Goal: Task Accomplishment & Management: Use online tool/utility

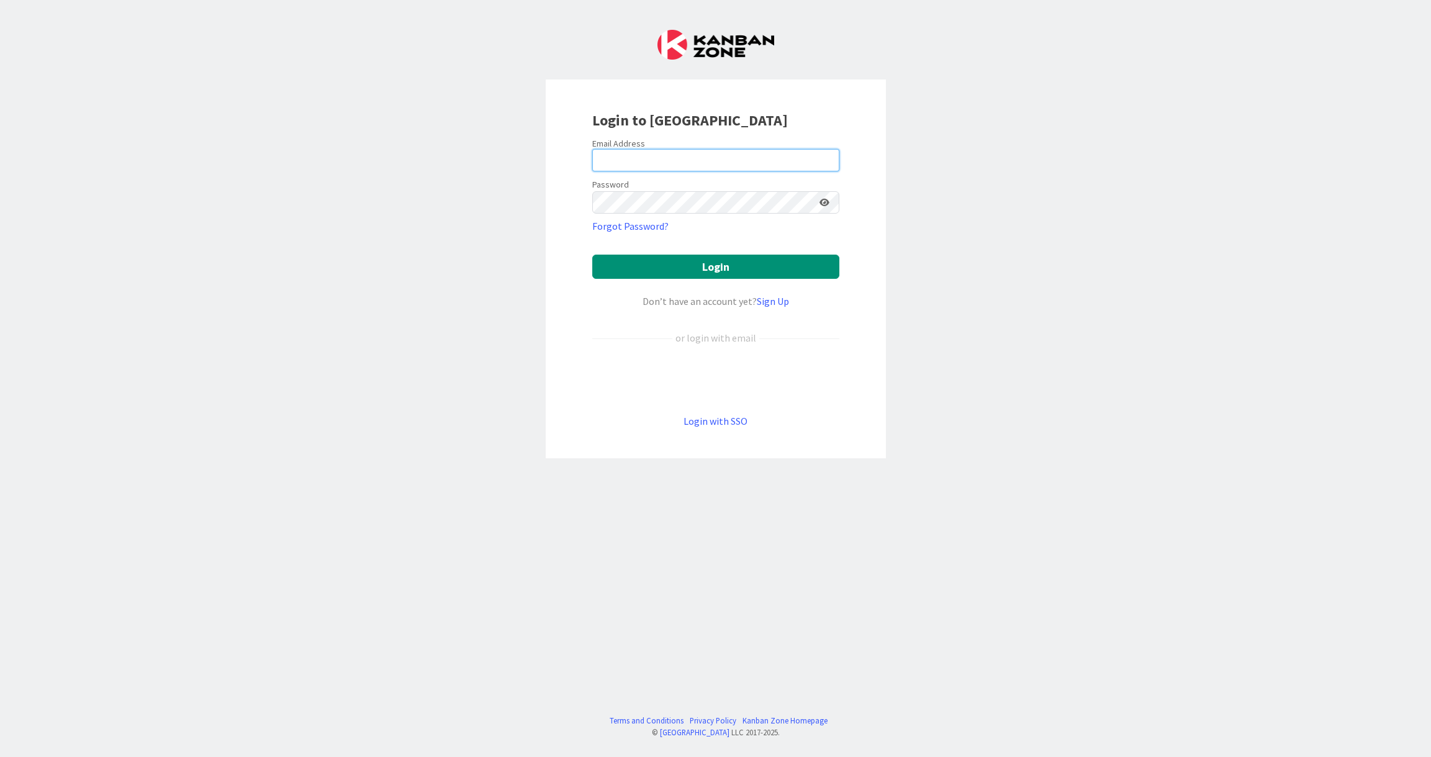
type input "[PERSON_NAME][EMAIL_ADDRESS][DOMAIN_NAME]"
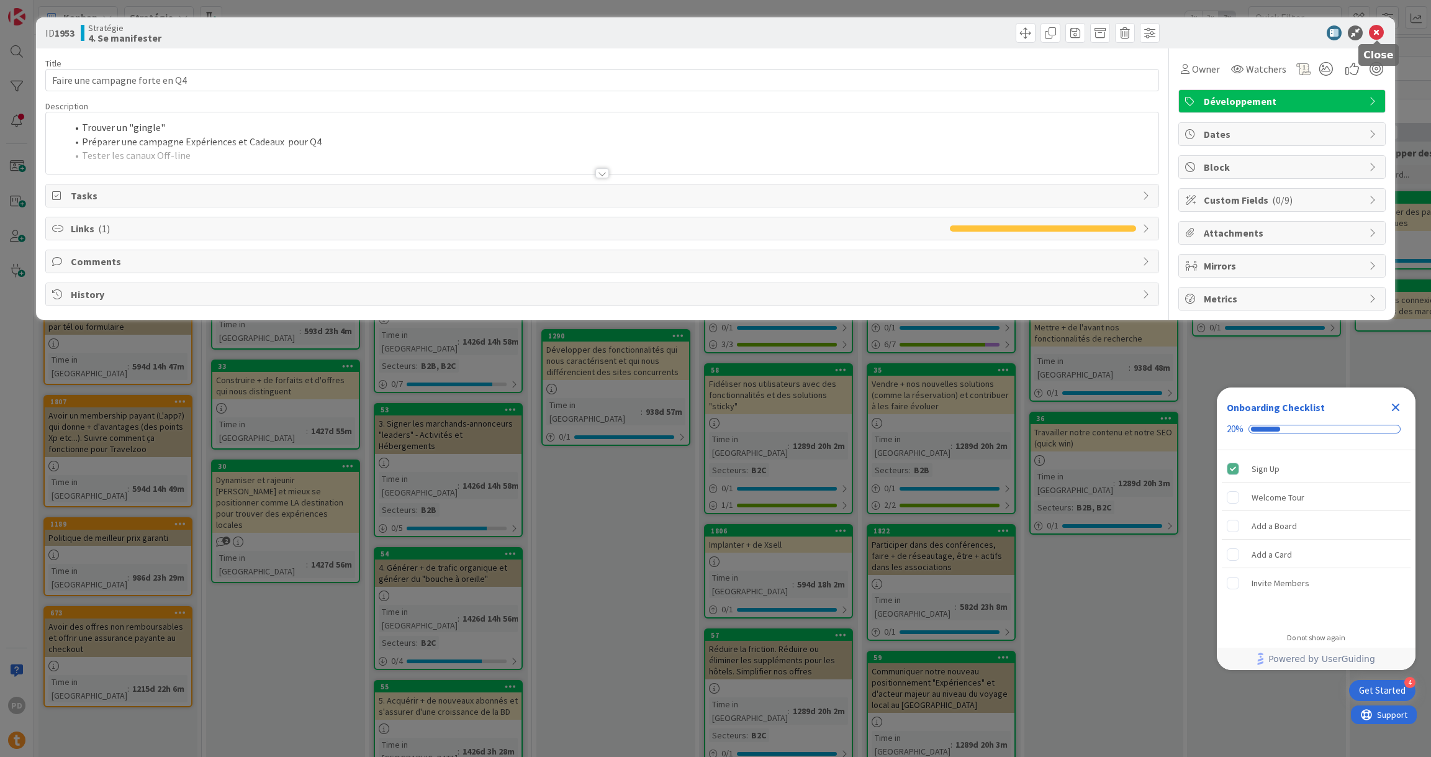
click at [1377, 31] on icon at bounding box center [1376, 32] width 15 height 15
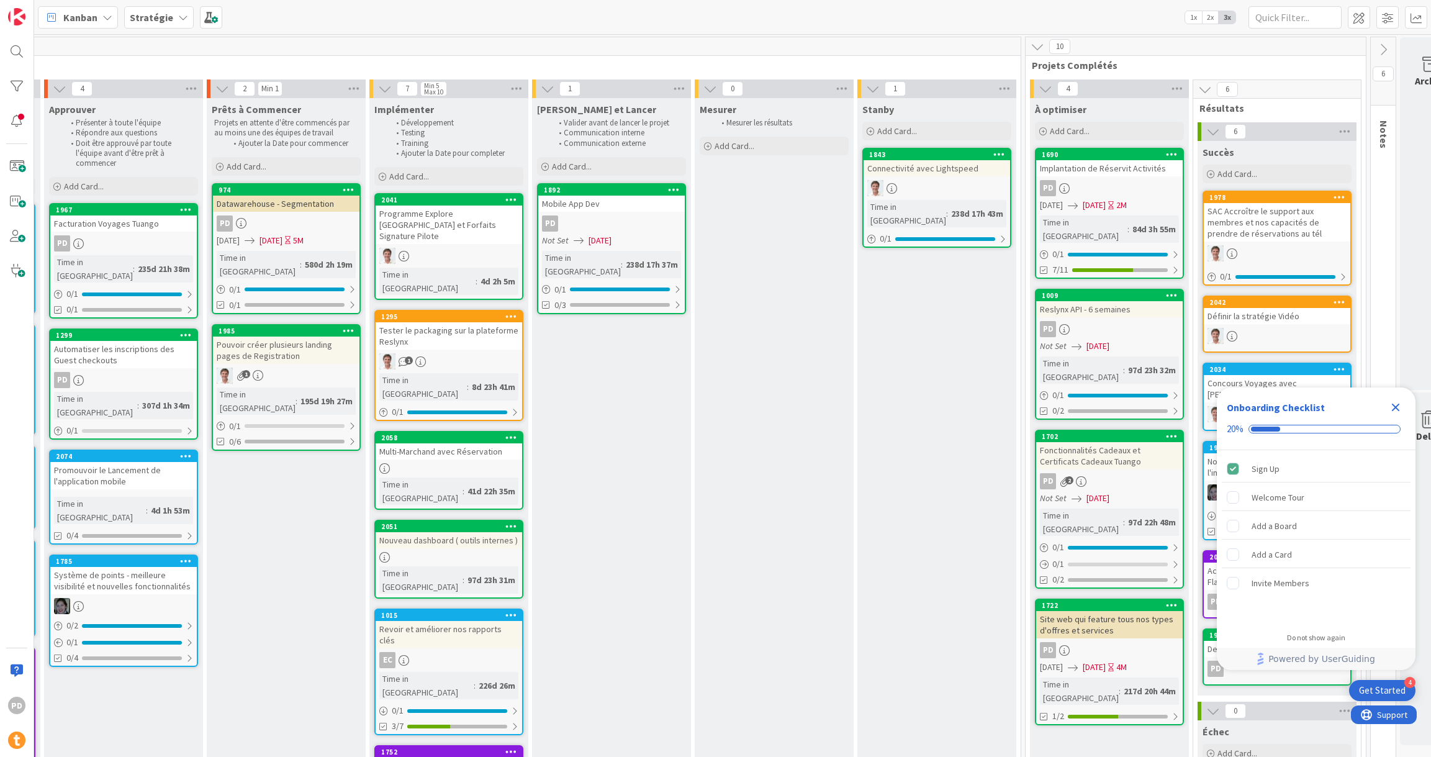
scroll to position [1, 3672]
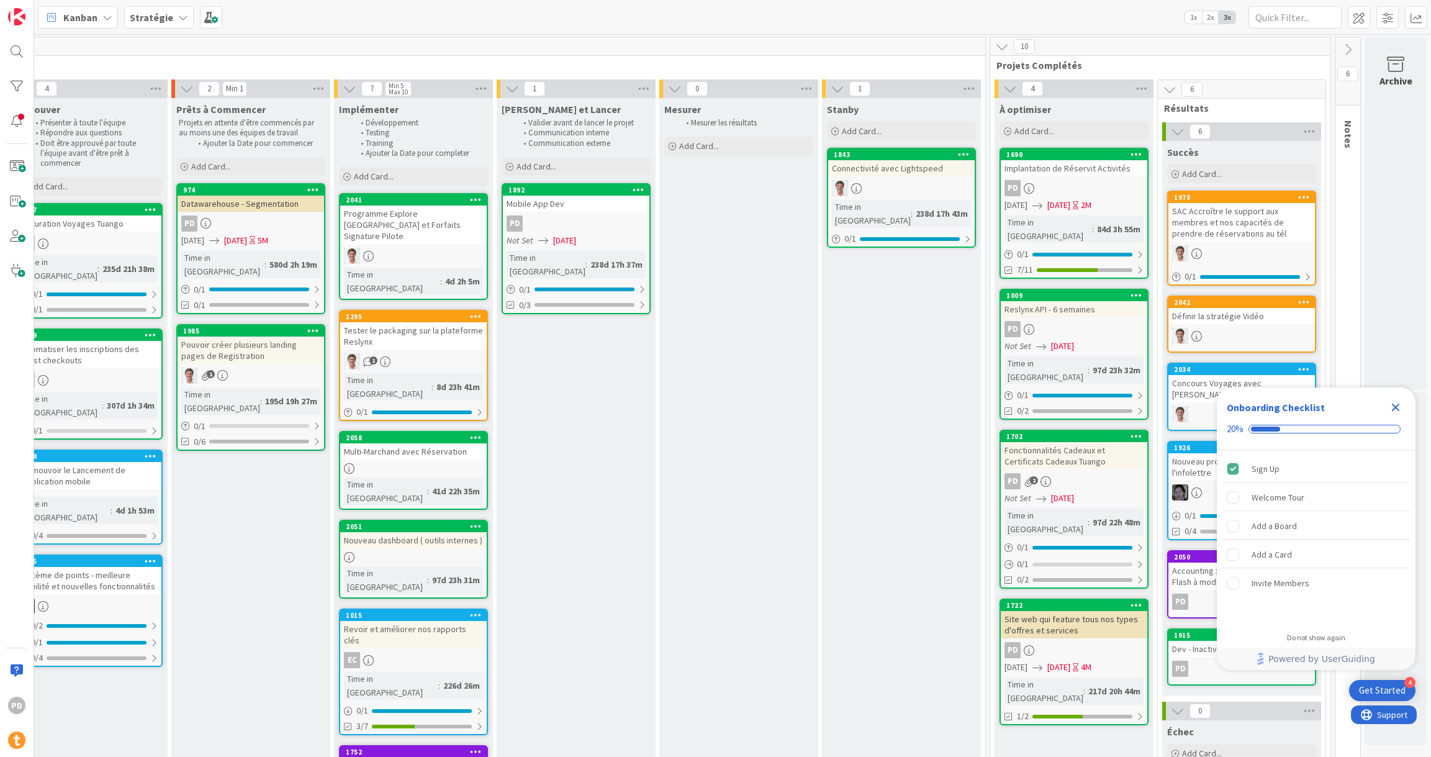
click at [1100, 182] on div "PD" at bounding box center [1074, 188] width 146 height 16
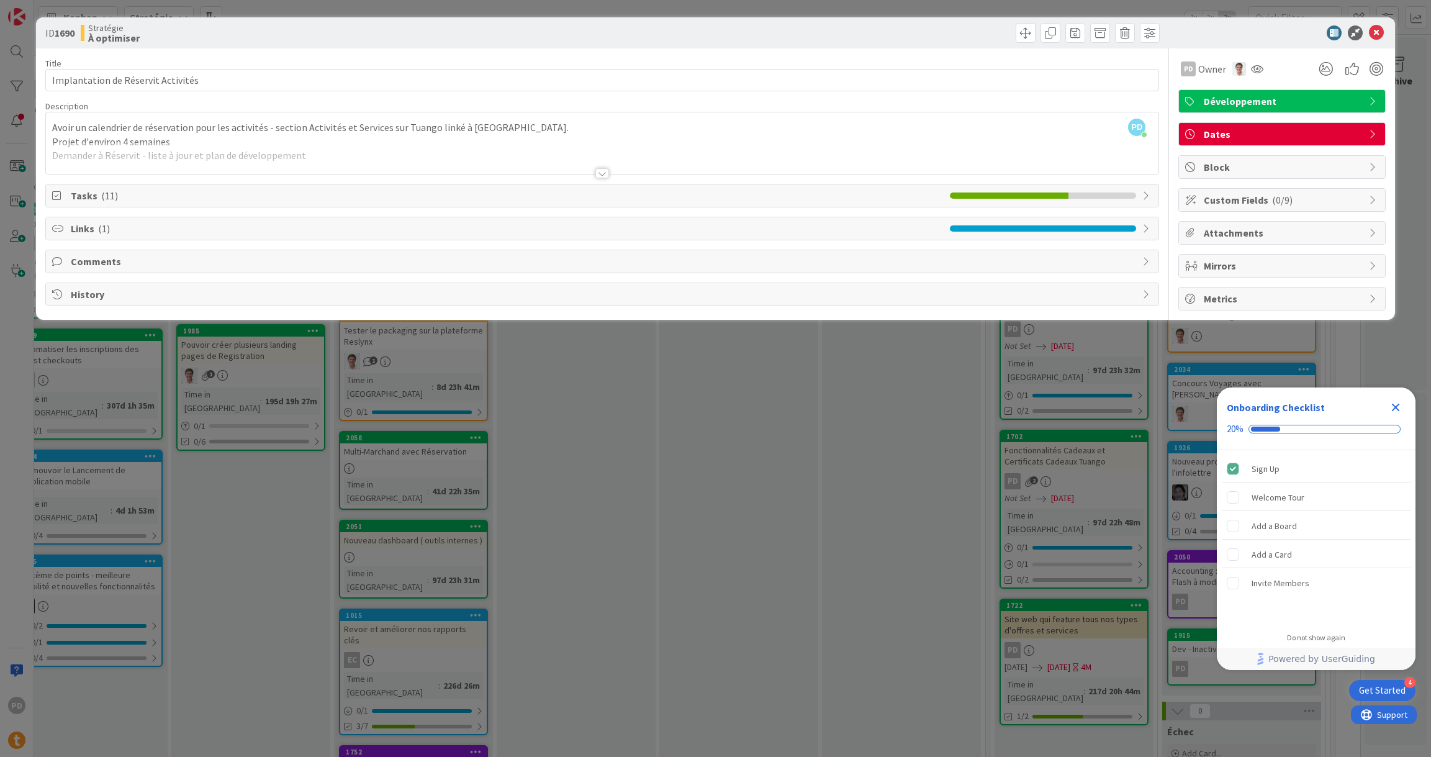
click at [364, 156] on div at bounding box center [602, 158] width 1113 height 32
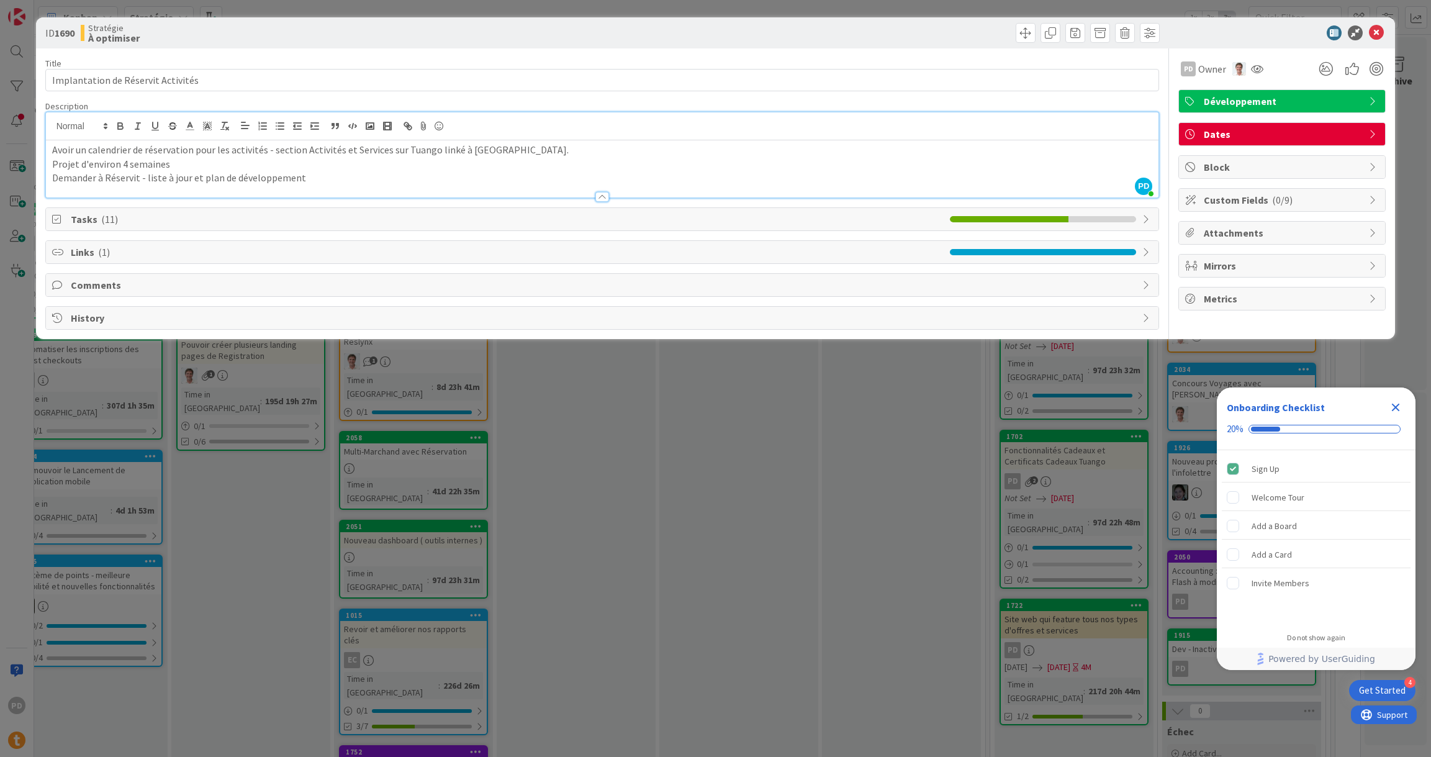
click at [816, 217] on span "Tasks ( 11 )" at bounding box center [507, 219] width 873 height 15
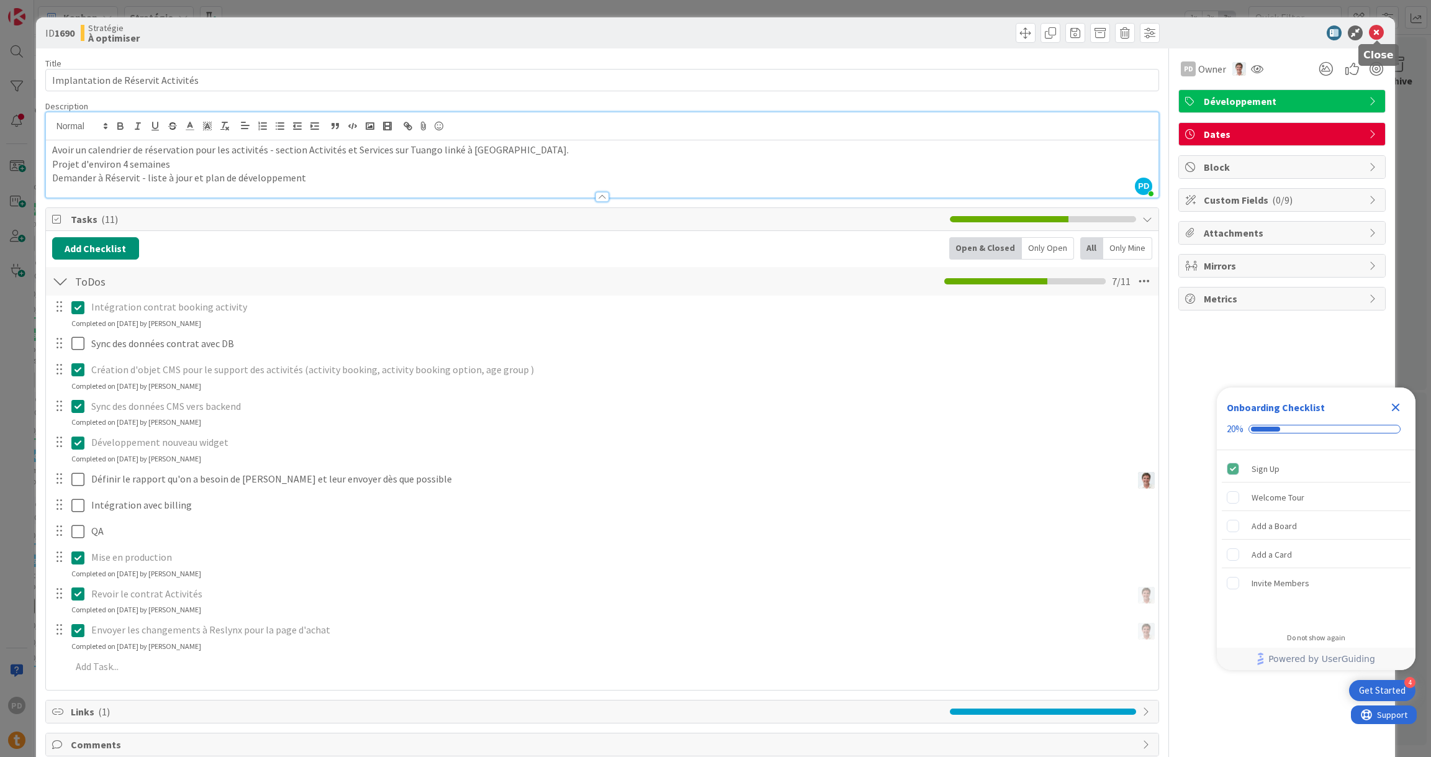
click at [1377, 30] on icon at bounding box center [1376, 32] width 15 height 15
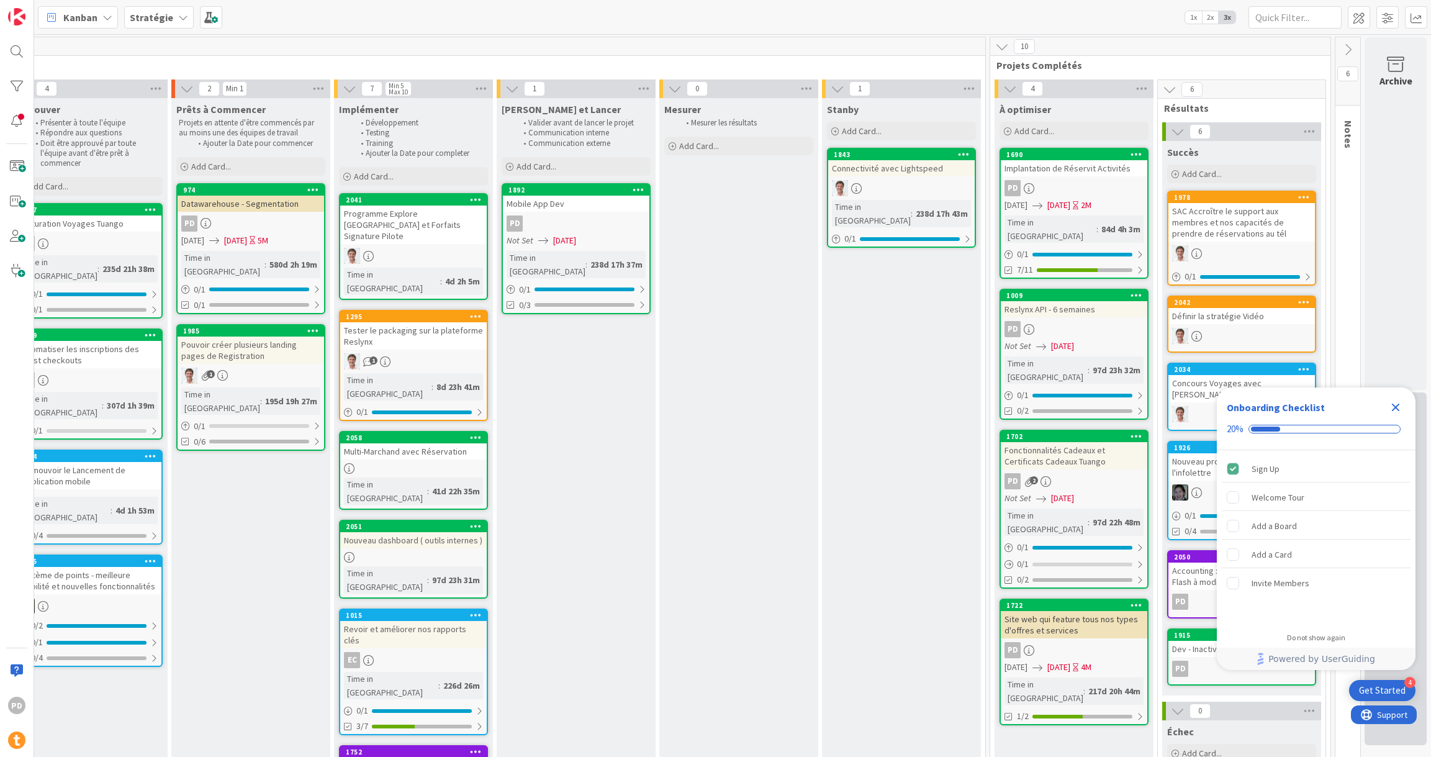
click at [1395, 404] on icon "Close Checklist" at bounding box center [1395, 407] width 15 height 15
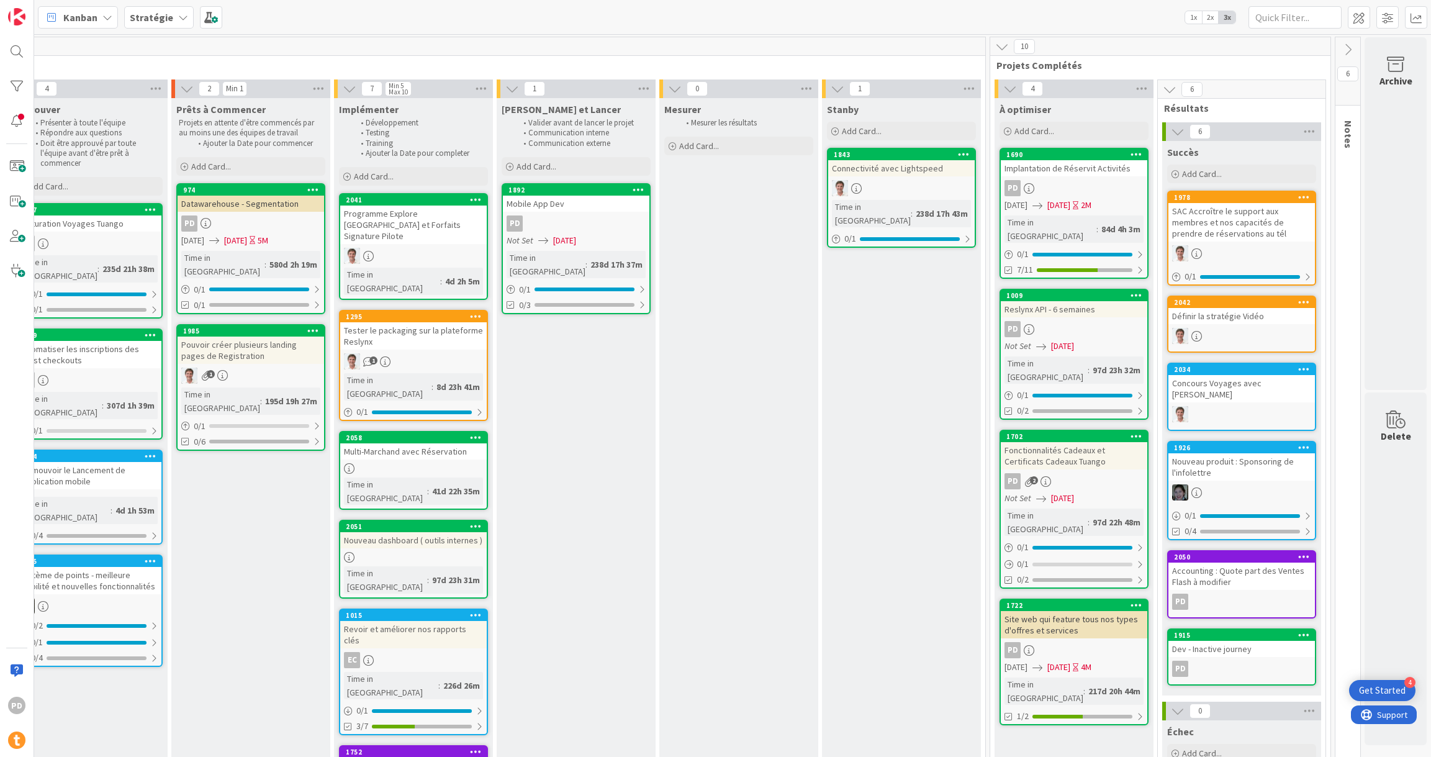
click at [1054, 442] on div "Fonctionnalités Cadeaux et Certificats Cadeaux Tuango" at bounding box center [1074, 455] width 146 height 27
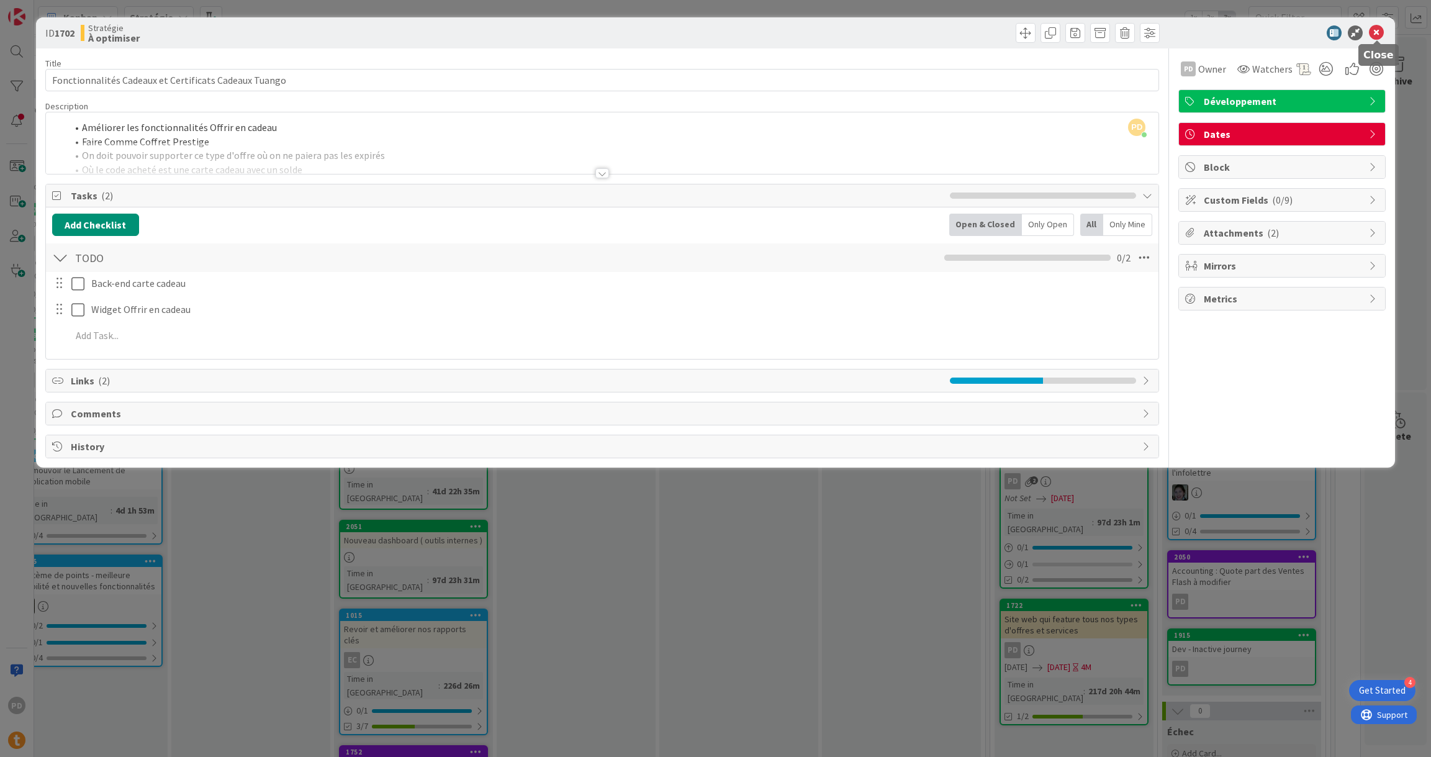
click at [1381, 32] on icon at bounding box center [1376, 32] width 15 height 15
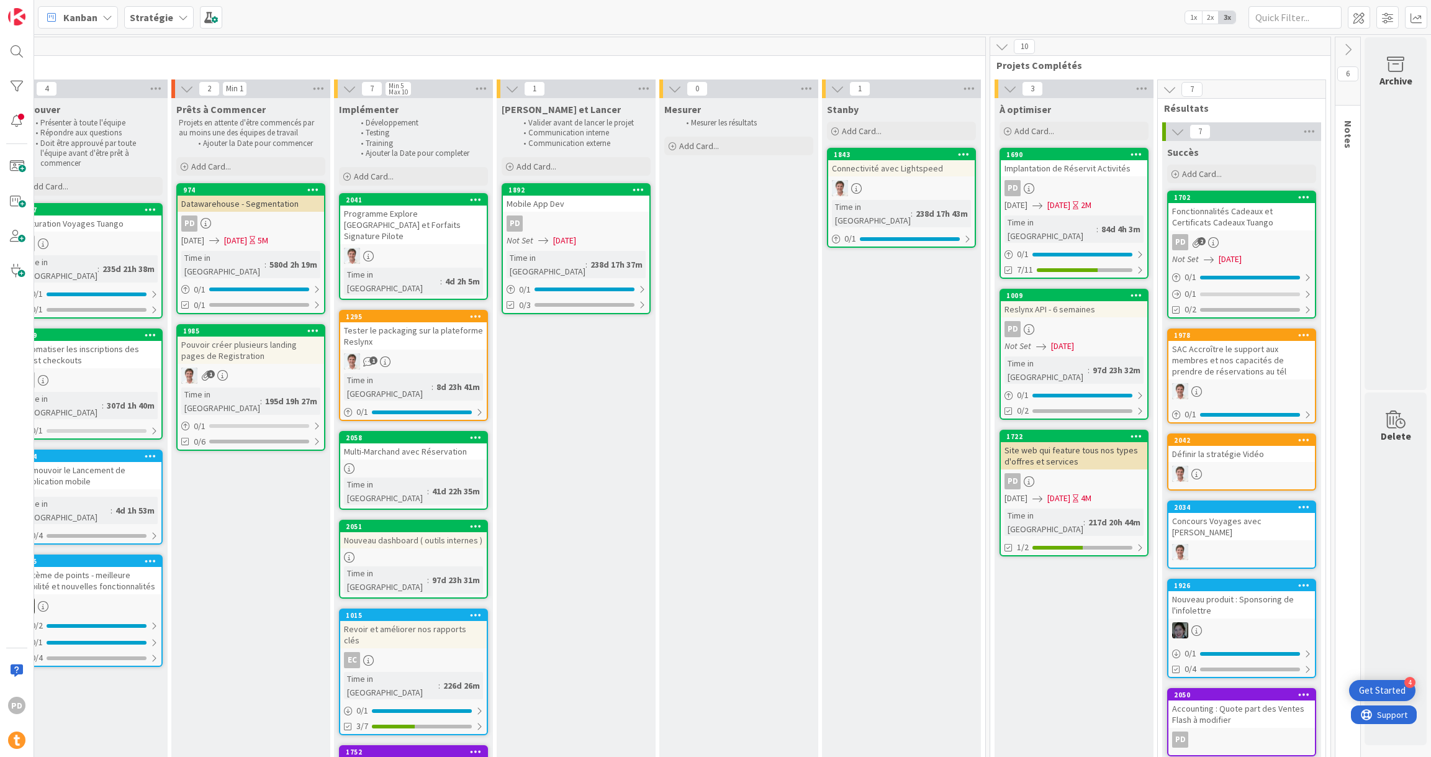
click at [1138, 431] on icon at bounding box center [1136, 435] width 12 height 9
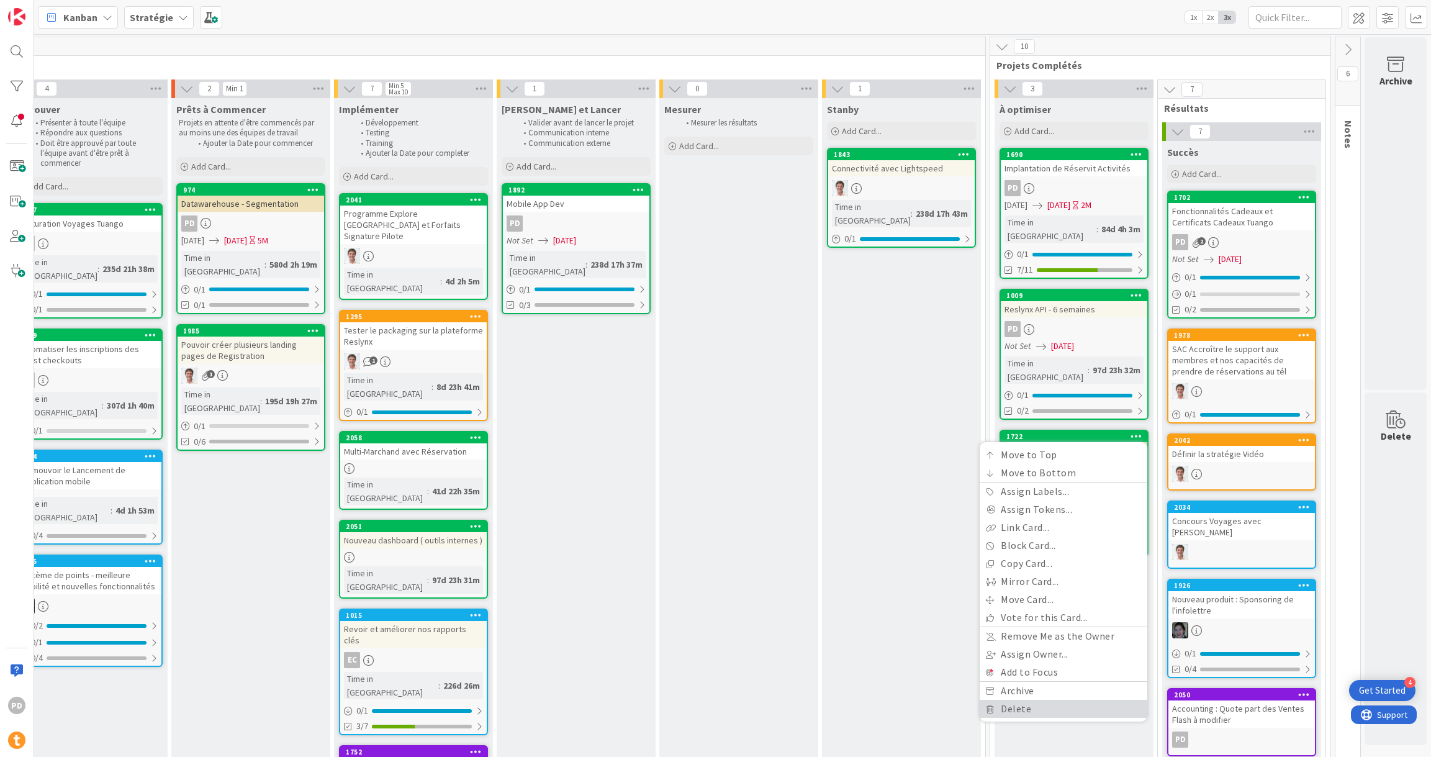
click at [1020, 700] on link "Delete" at bounding box center [1063, 709] width 168 height 18
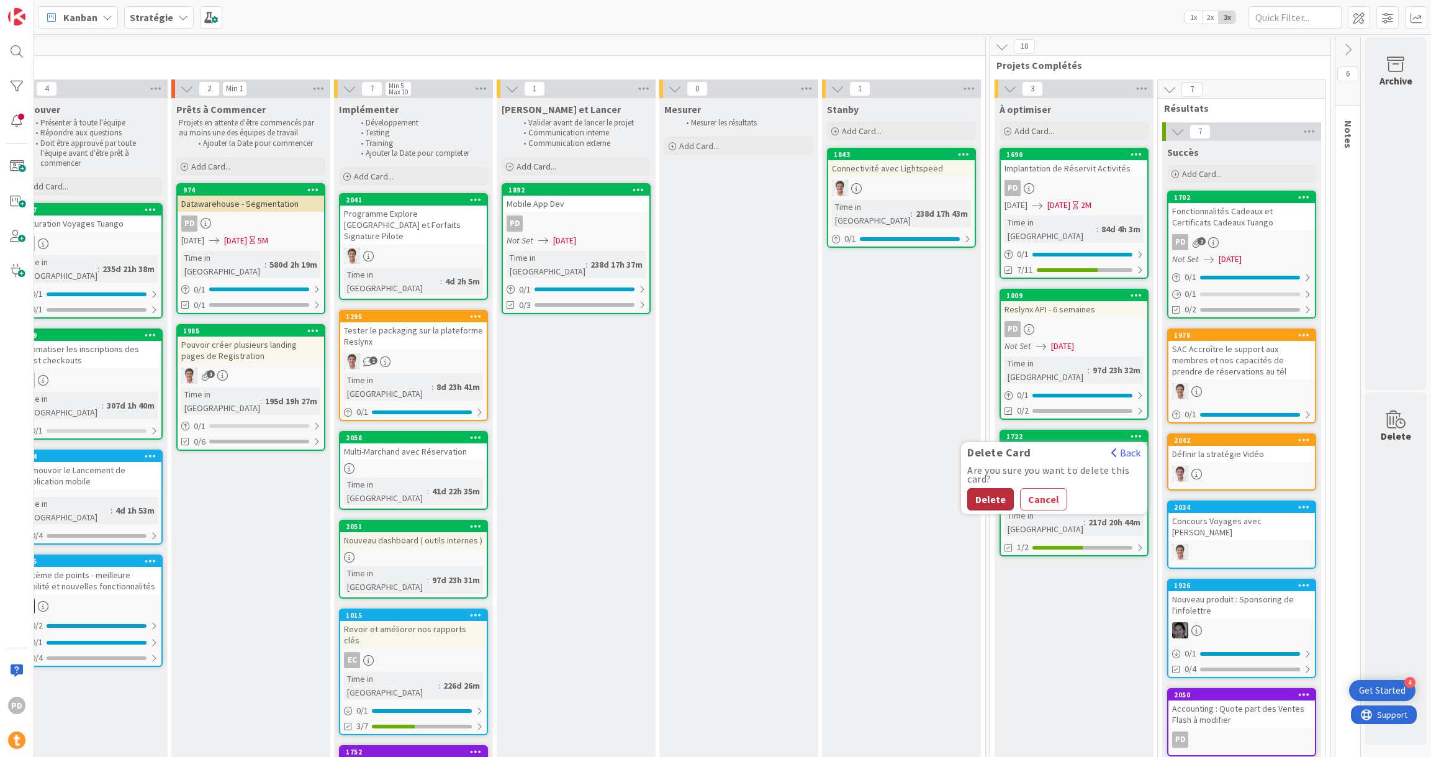
click at [990, 488] on button "Delete" at bounding box center [990, 499] width 47 height 22
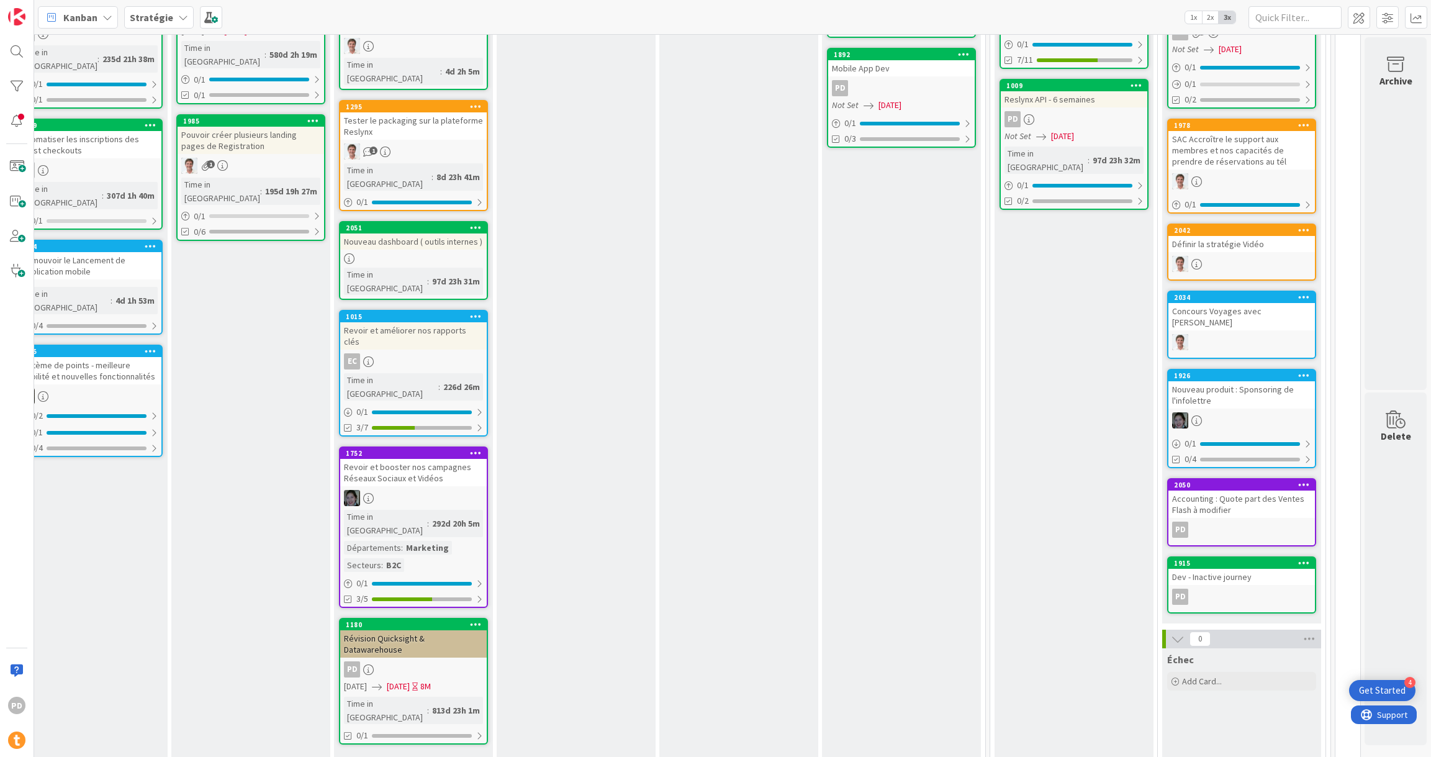
scroll to position [356, 3672]
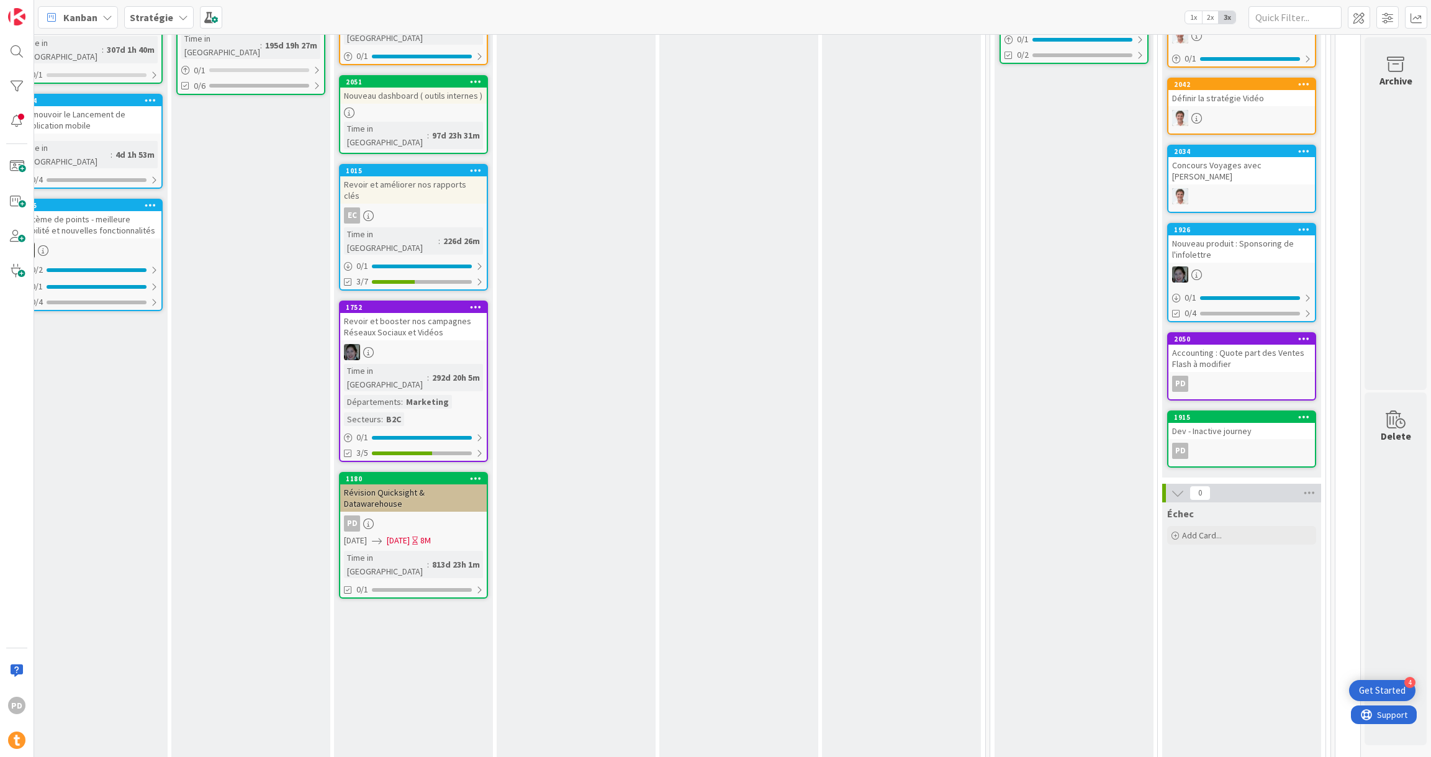
click at [474, 474] on icon at bounding box center [476, 478] width 12 height 9
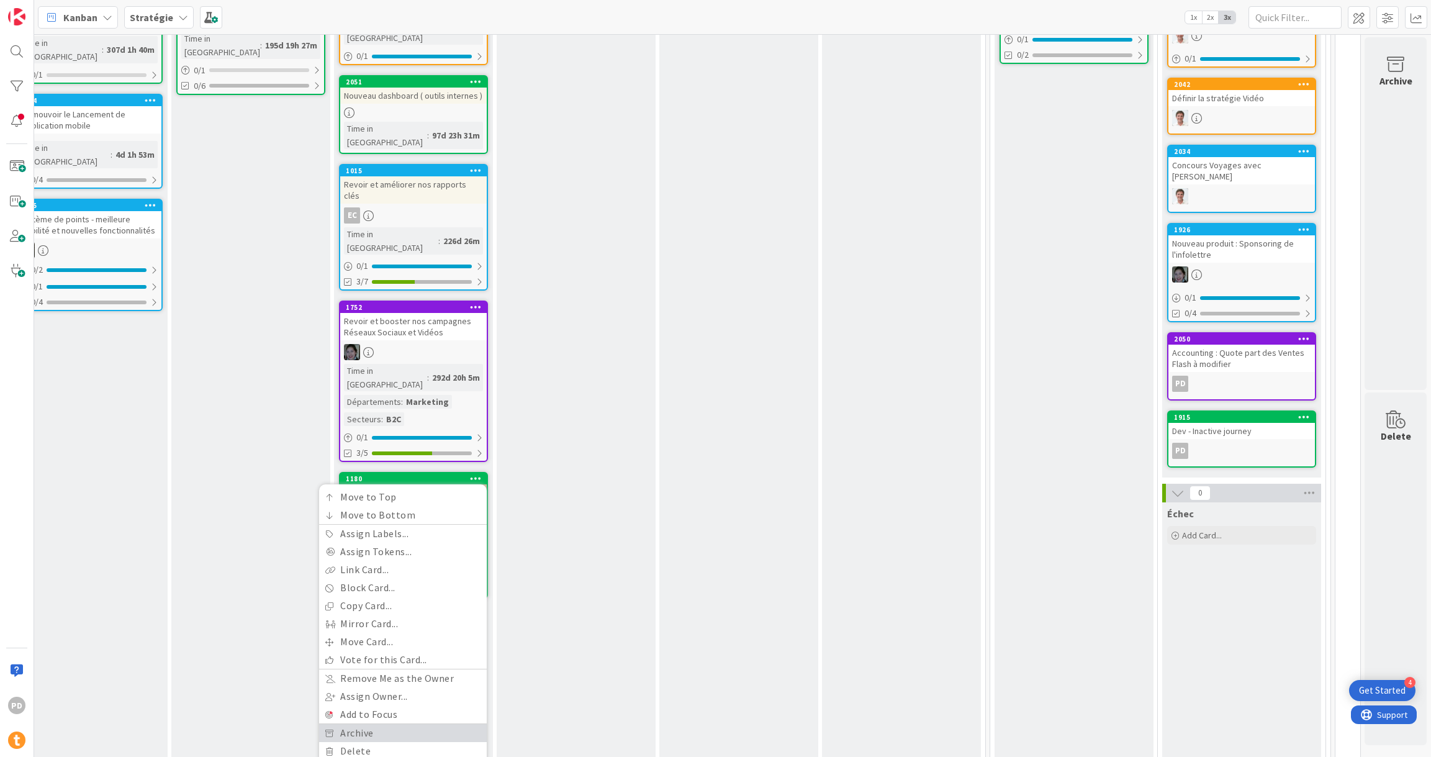
click at [380, 724] on link "Archive" at bounding box center [403, 733] width 168 height 18
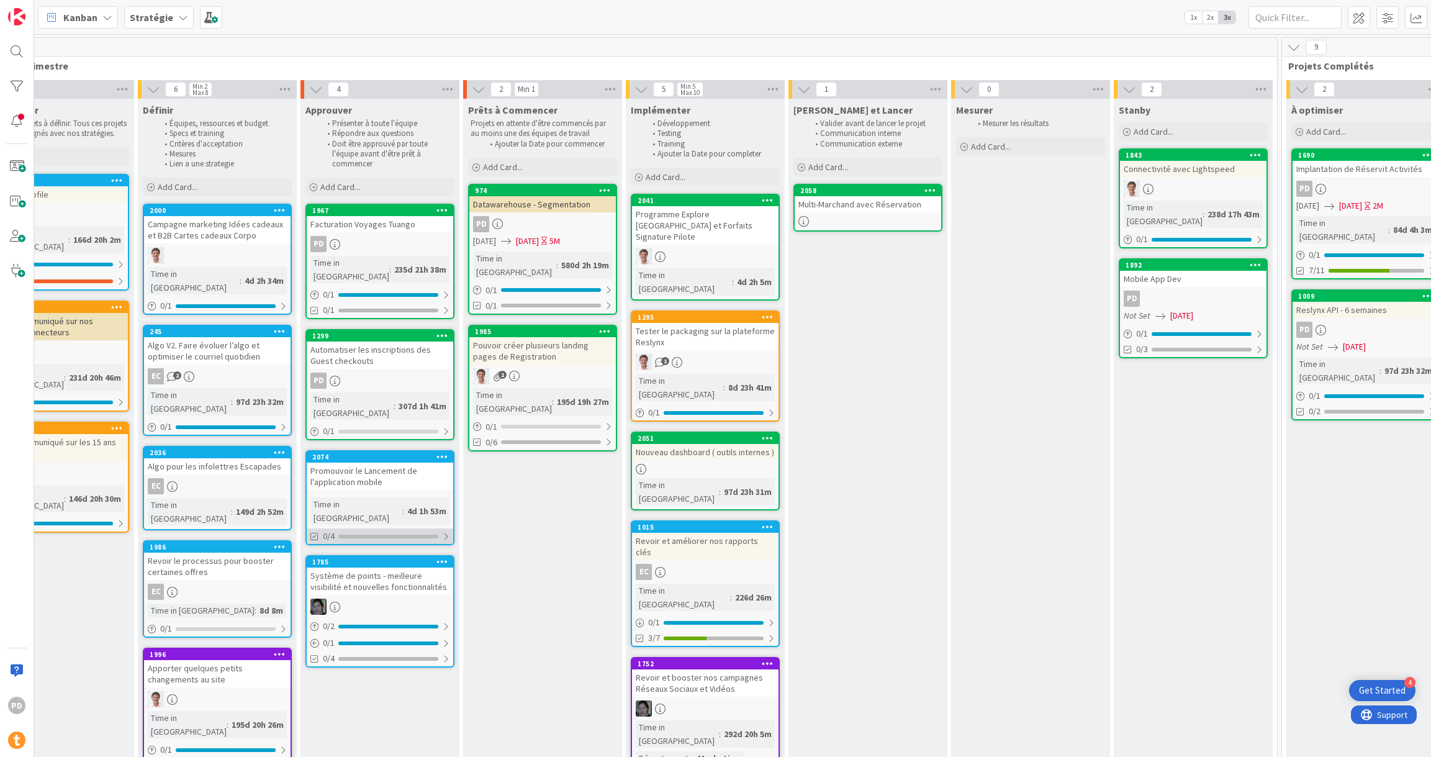
scroll to position [0, 3393]
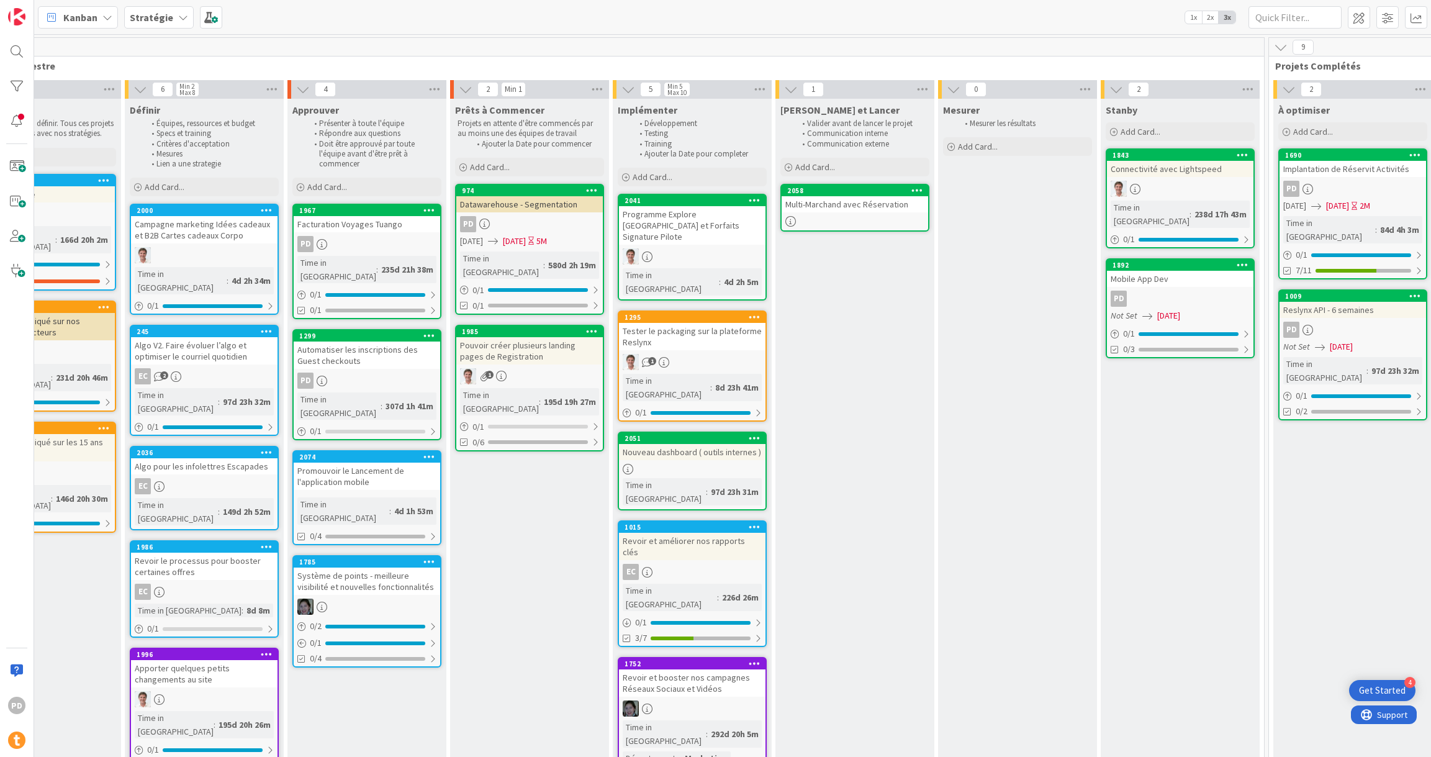
click at [678, 211] on div "Programme Explore [GEOGRAPHIC_DATA] et Forfaits Signature Pilote" at bounding box center [692, 225] width 146 height 38
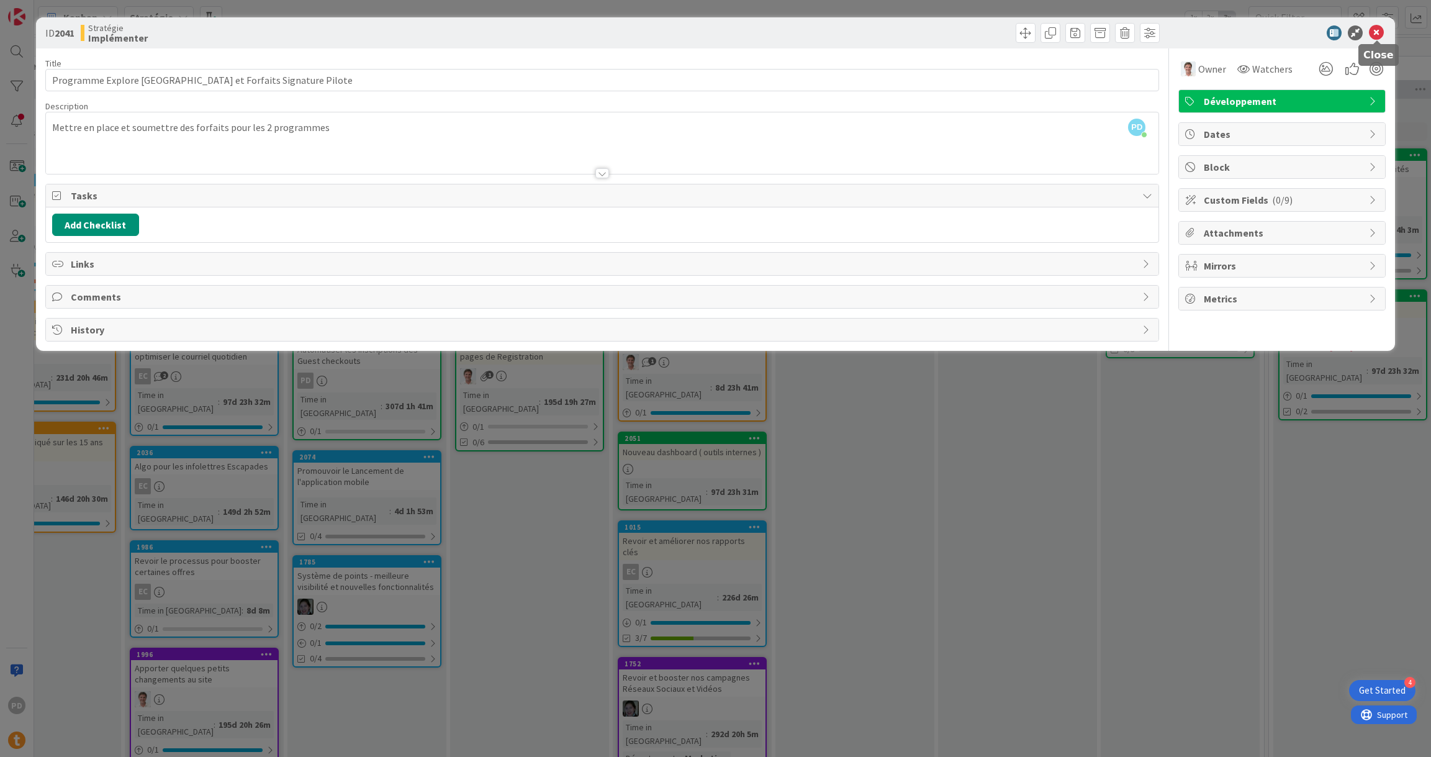
click at [1381, 32] on icon at bounding box center [1376, 32] width 15 height 15
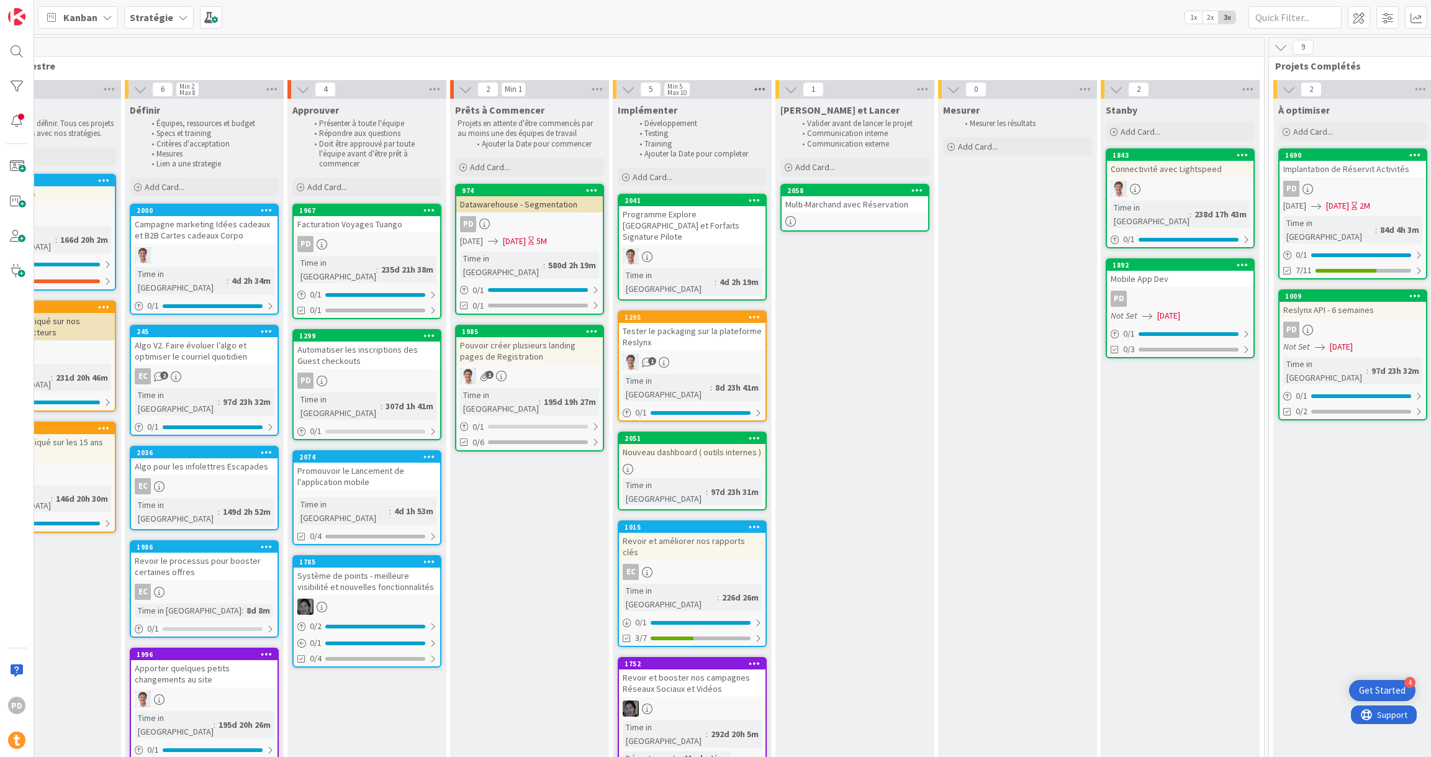
click at [757, 89] on icon at bounding box center [760, 89] width 16 height 19
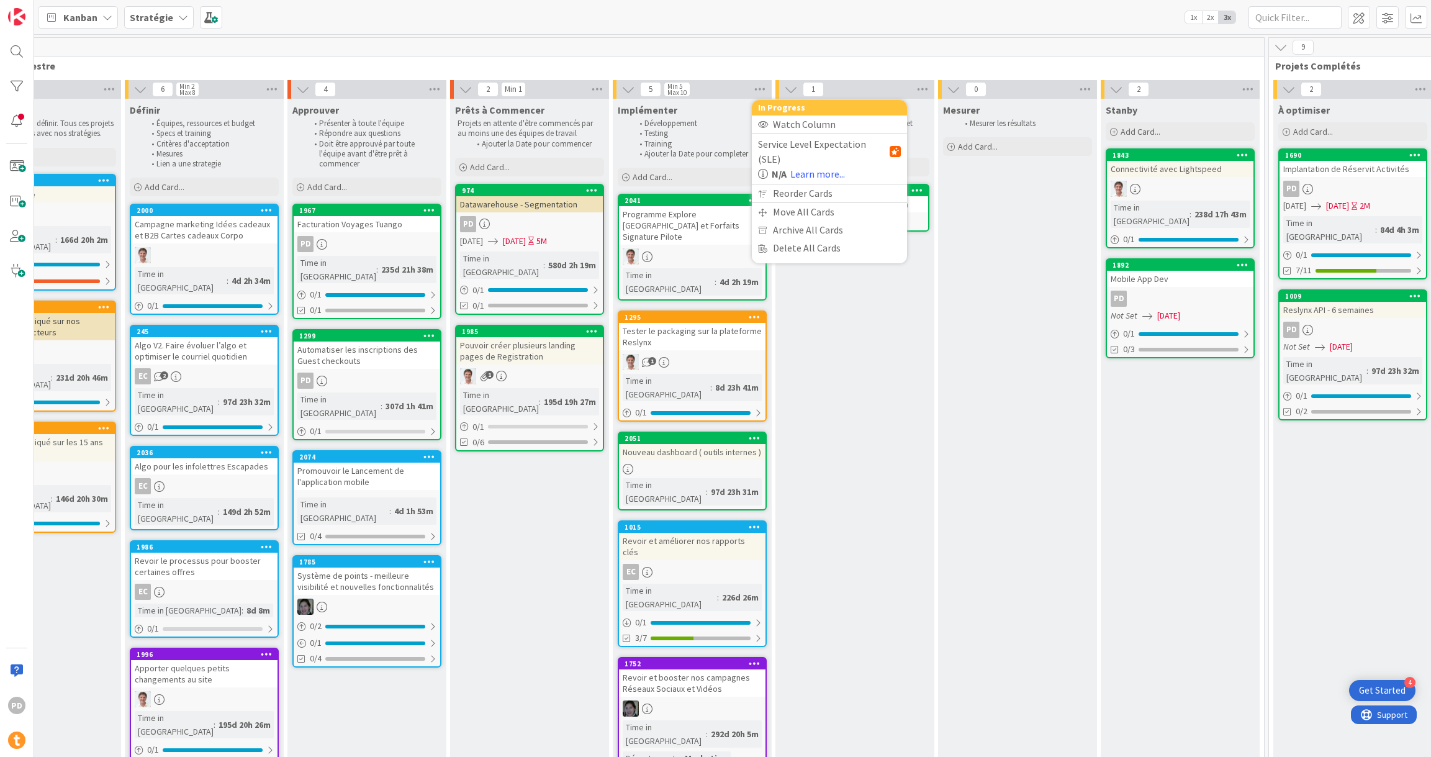
click at [731, 60] on span "Projets ce trimestre" at bounding box center [606, 66] width 1284 height 12
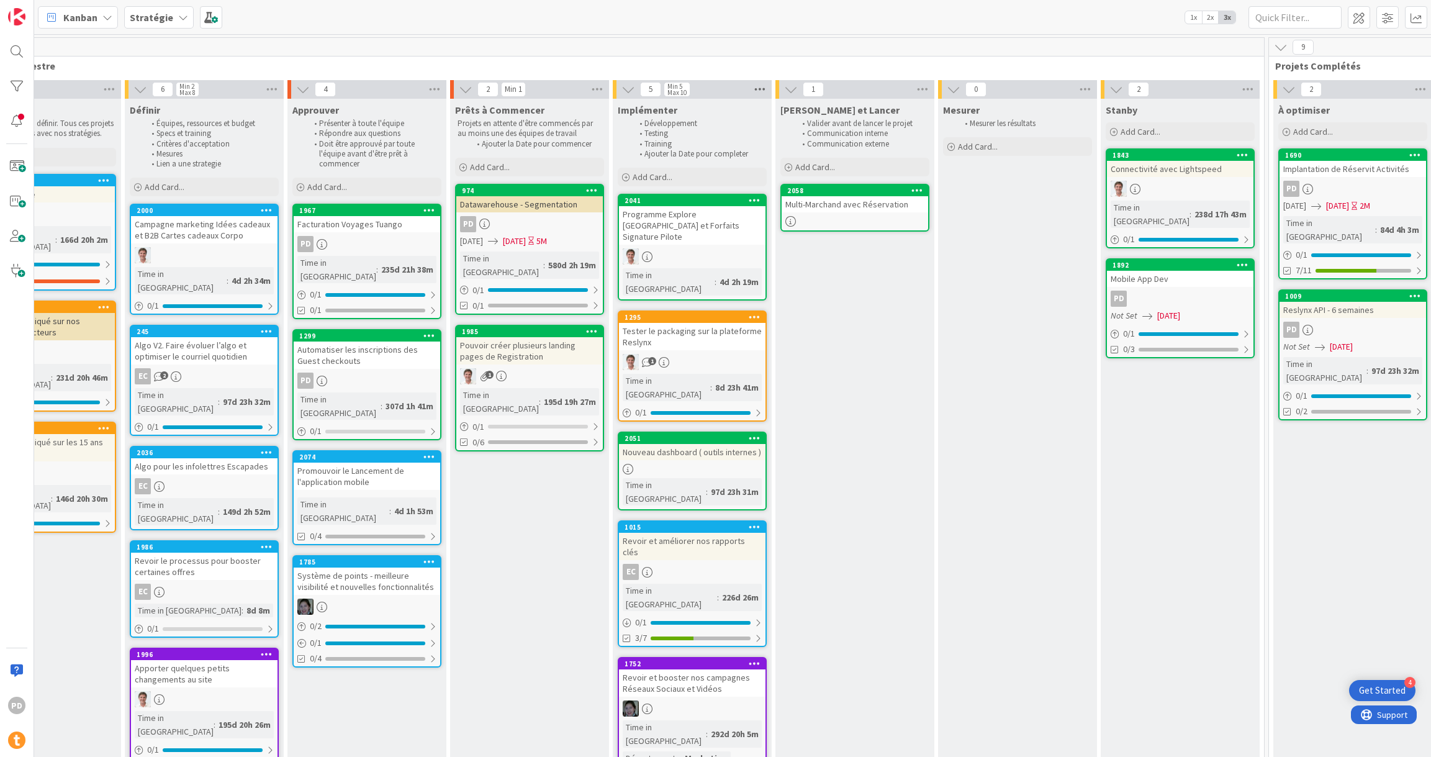
click at [755, 85] on icon at bounding box center [760, 89] width 16 height 19
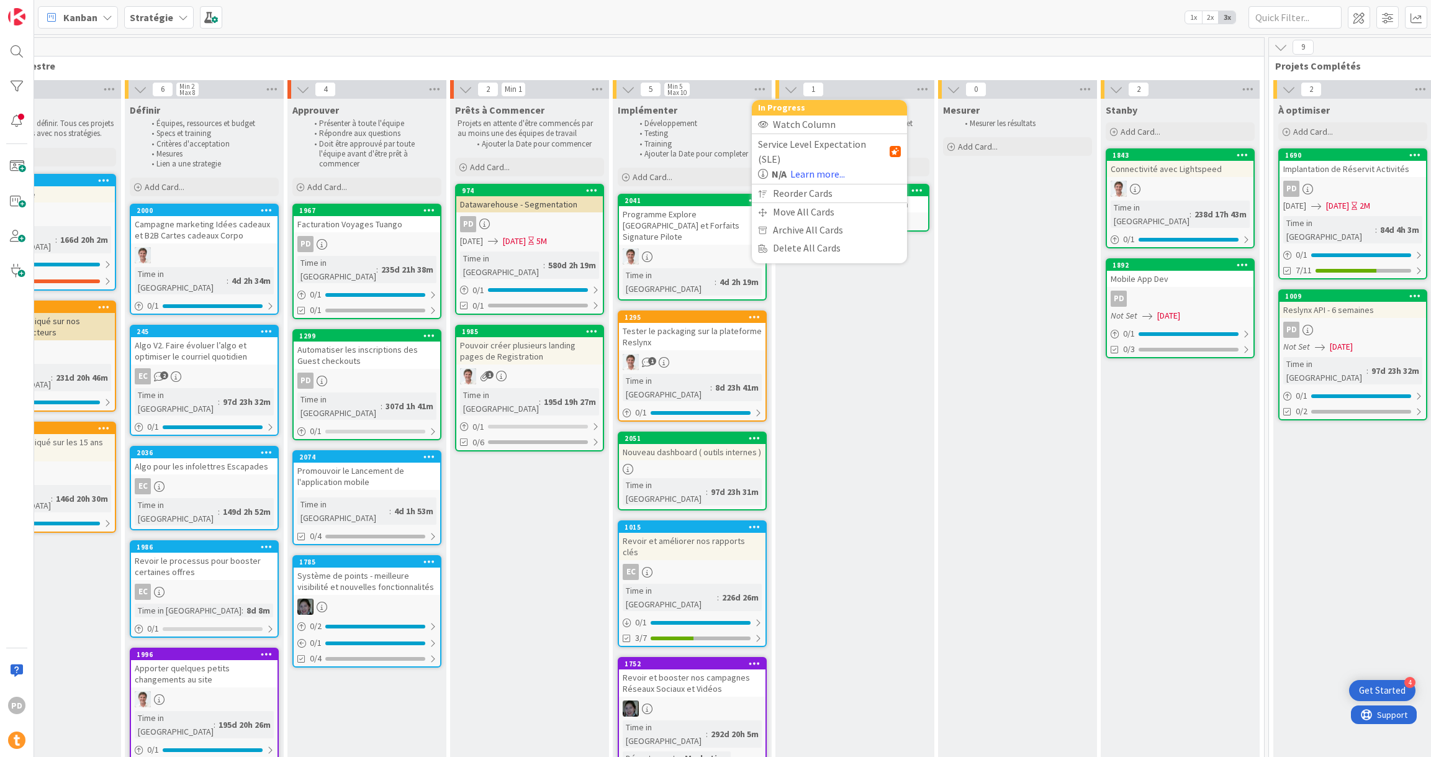
click at [737, 51] on div "23" at bounding box center [611, 47] width 1306 height 19
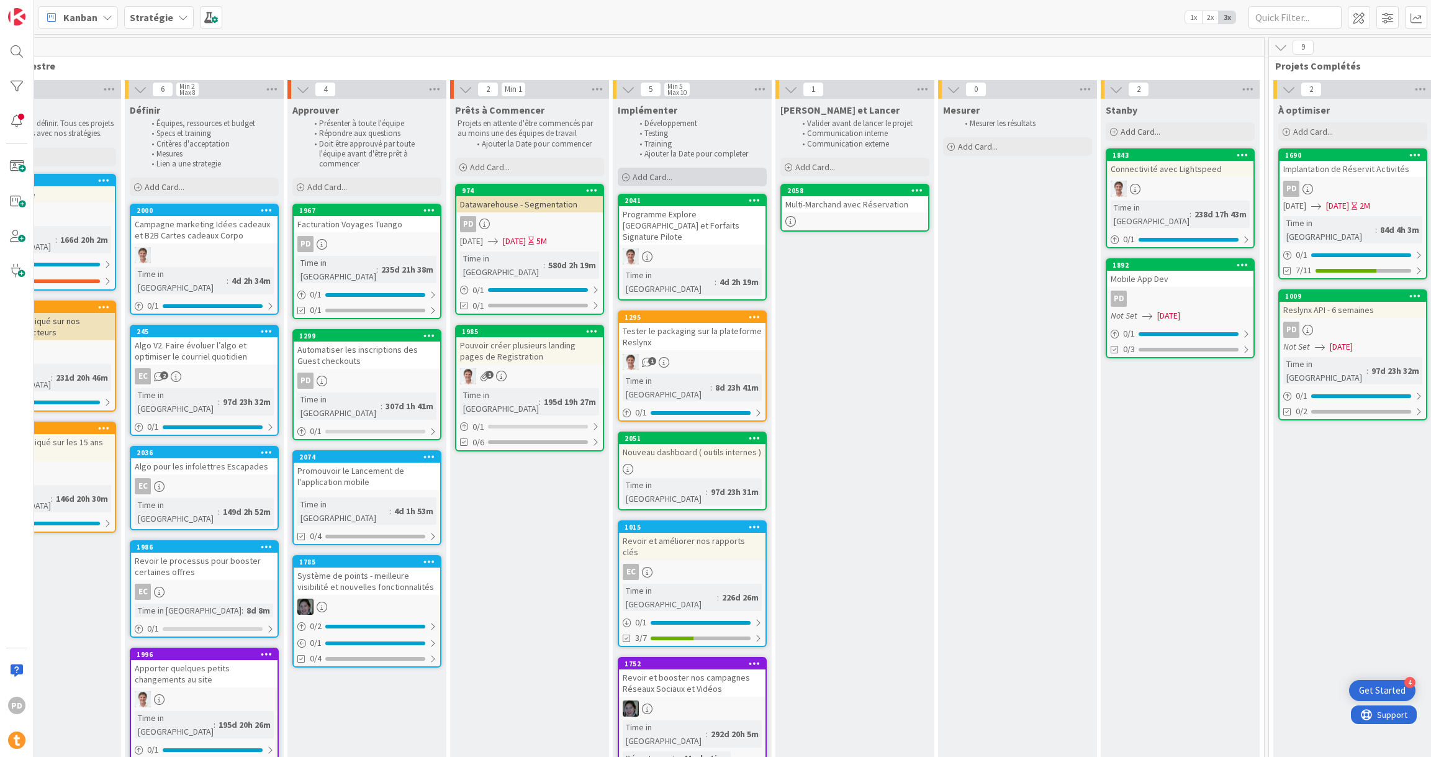
click at [656, 174] on span "Add Card..." at bounding box center [652, 176] width 40 height 11
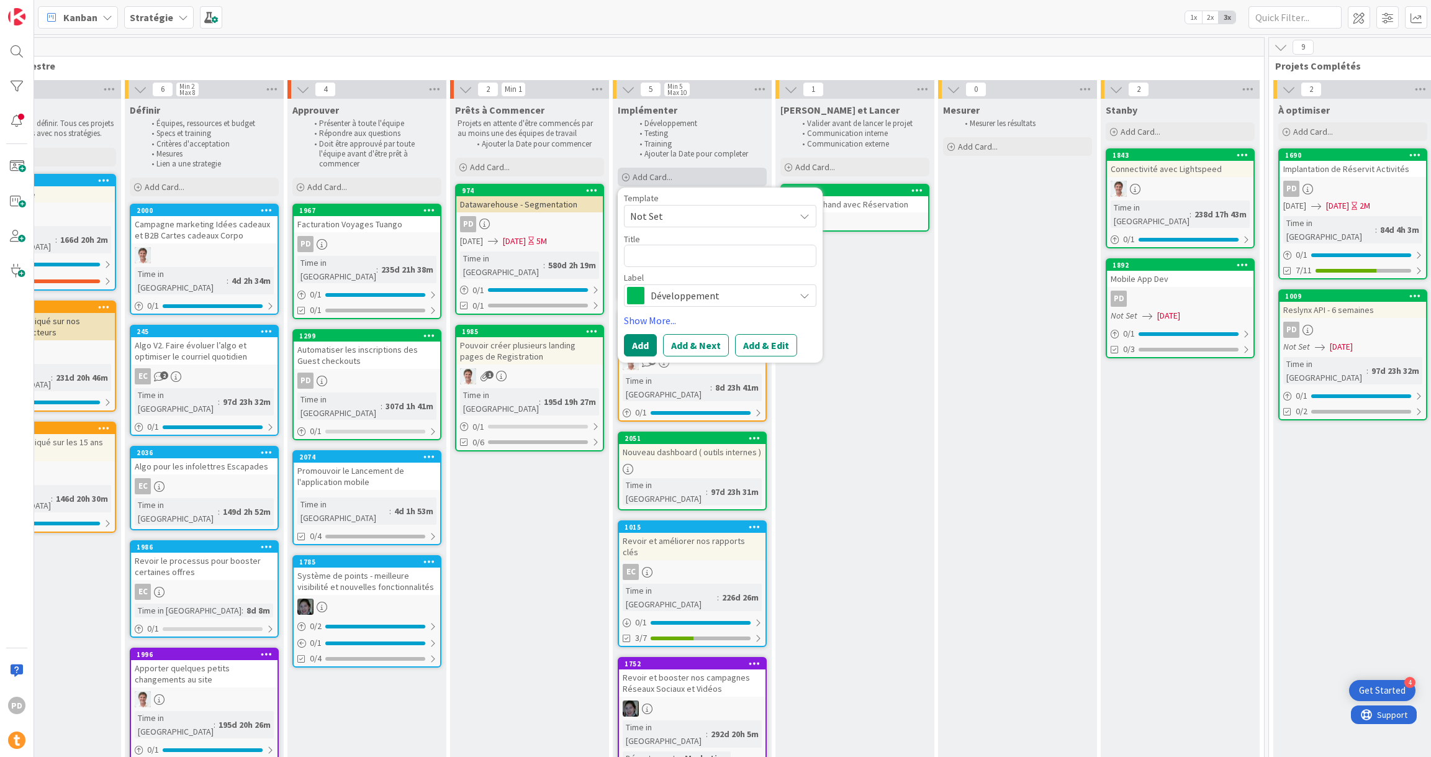
type textarea "x"
type textarea "D"
type textarea "x"
type textarea "Da"
type textarea "x"
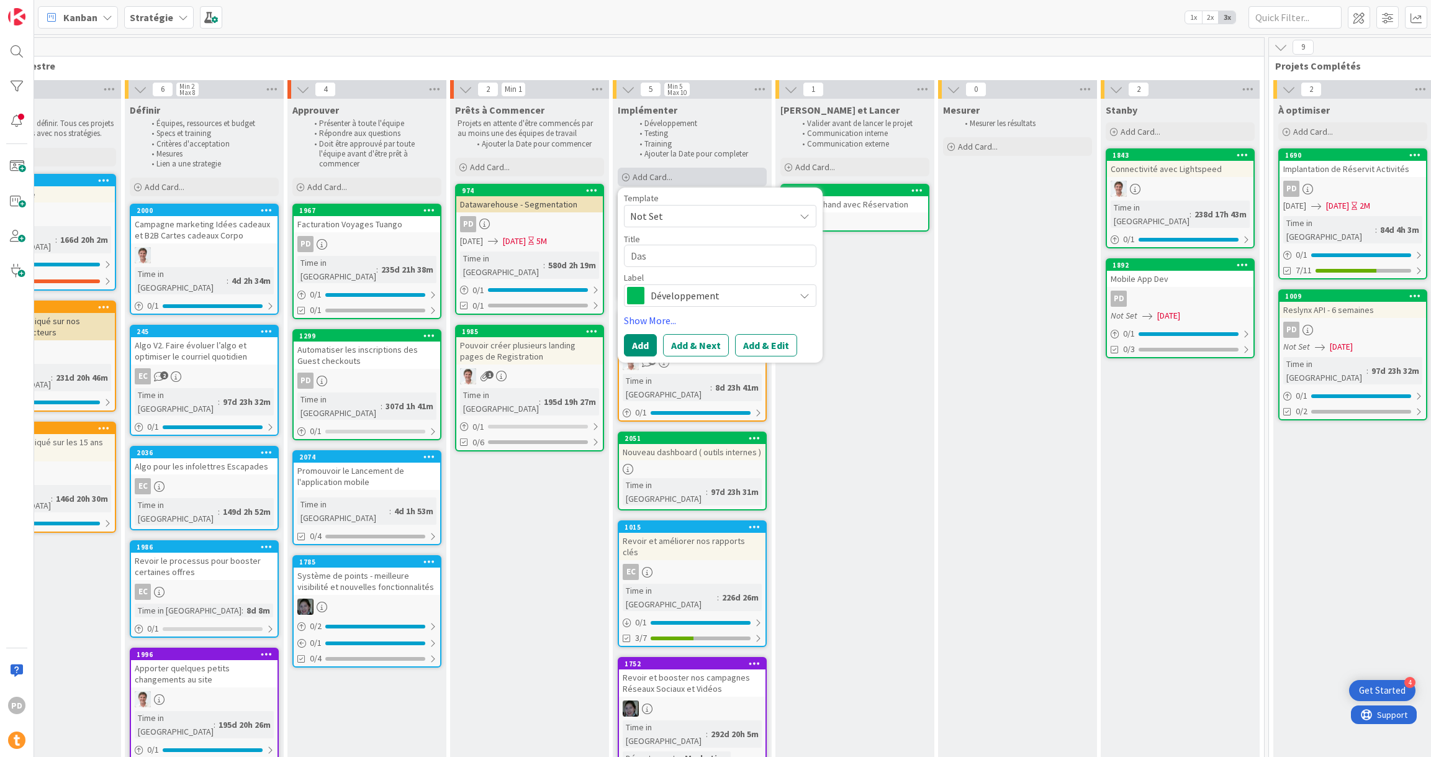
type textarea "Dash"
type textarea "x"
type textarea "Dashb"
type textarea "x"
type textarea "Dashbo"
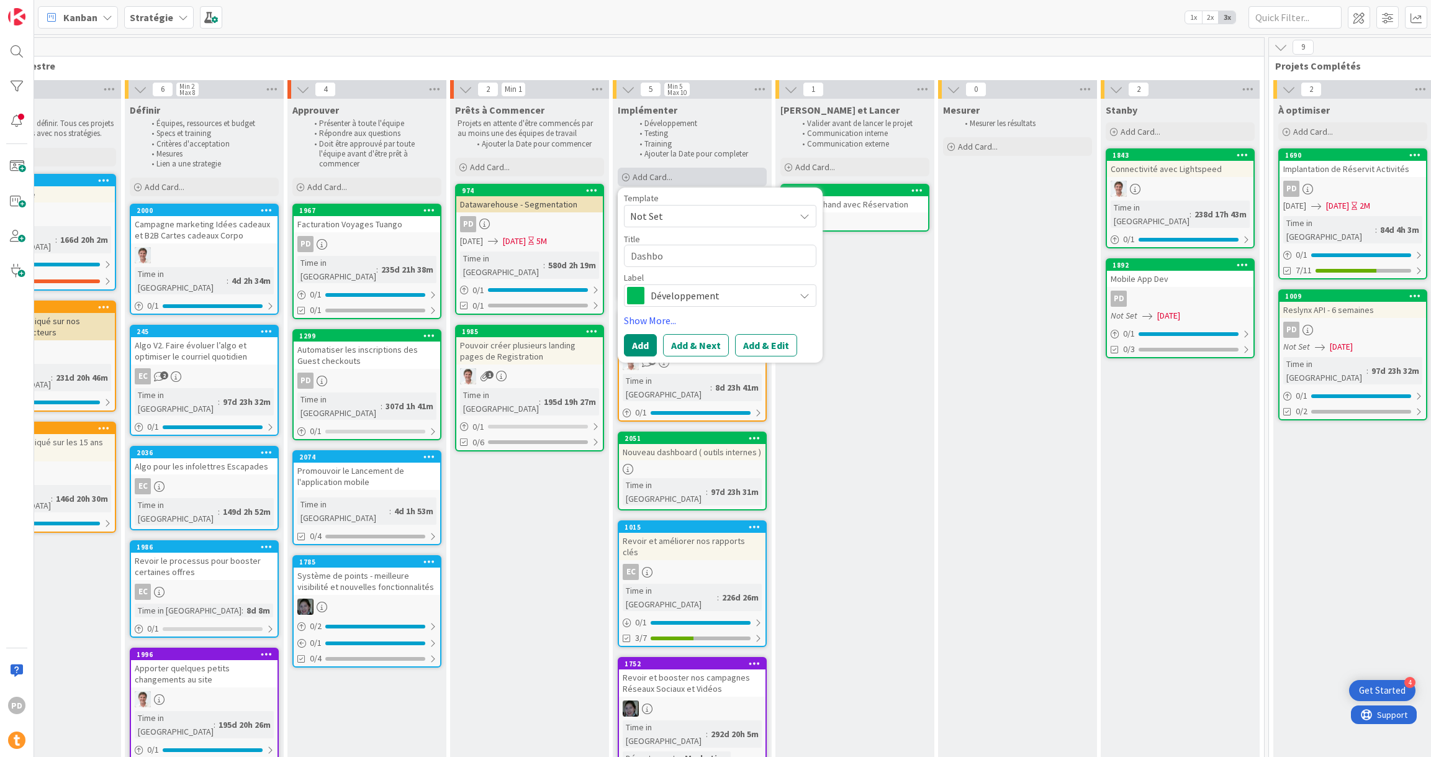
type textarea "x"
type textarea "Dashboa"
type textarea "x"
type textarea "Dashboar"
type textarea "x"
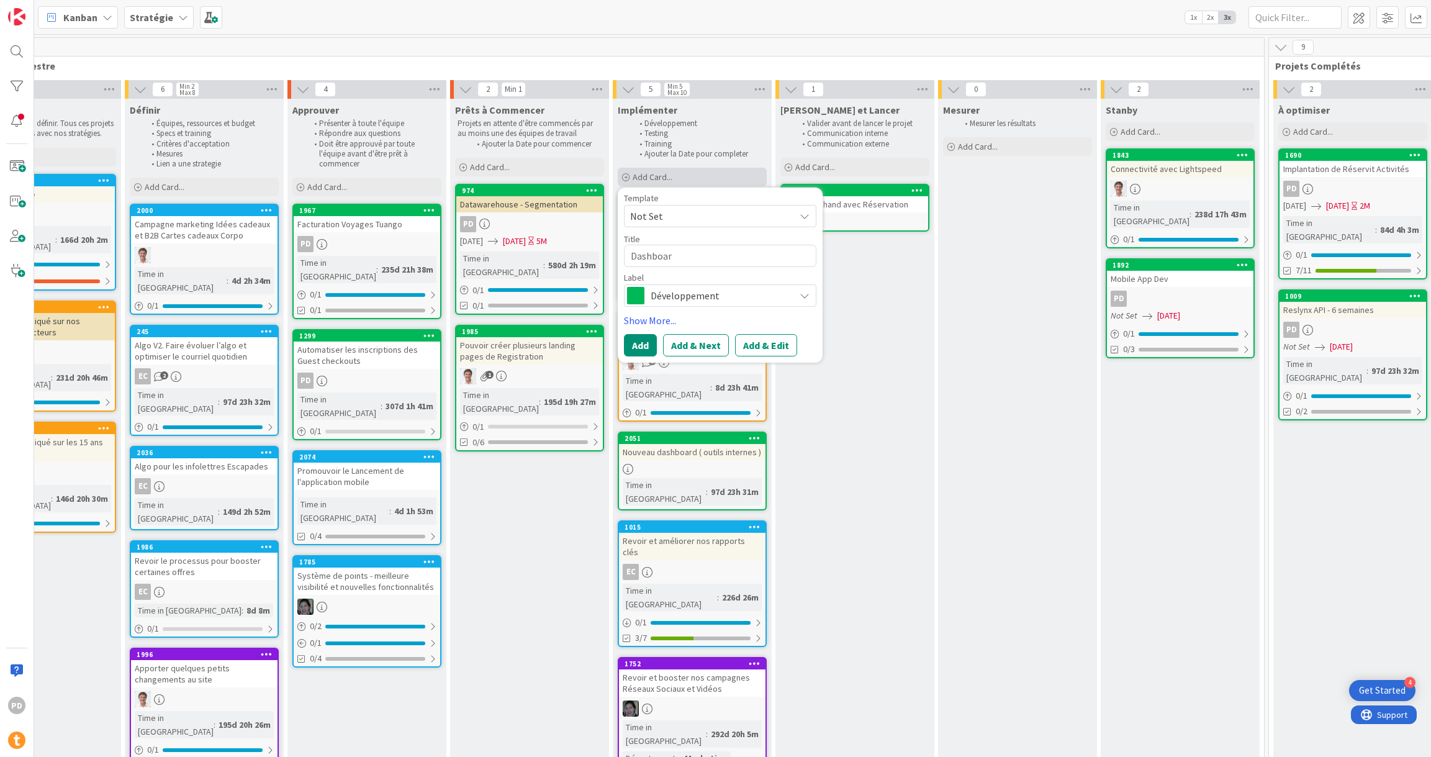
type textarea "Dashboard"
type textarea "x"
type textarea "Dashboard"
type textarea "x"
type textarea "Dashboard T"
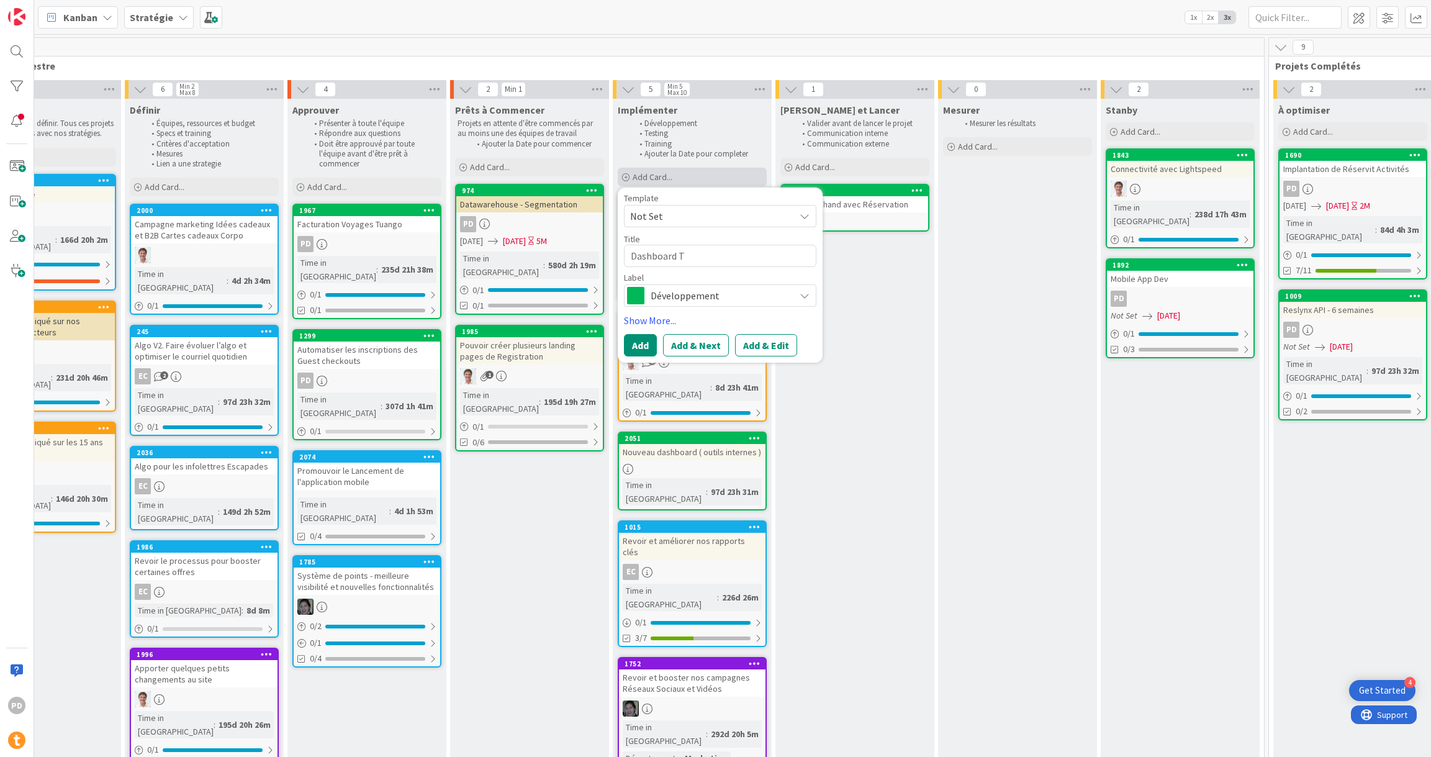
type textarea "x"
type textarea "Dashboard Tu"
type textarea "x"
type textarea "Dashboard Tua"
type textarea "x"
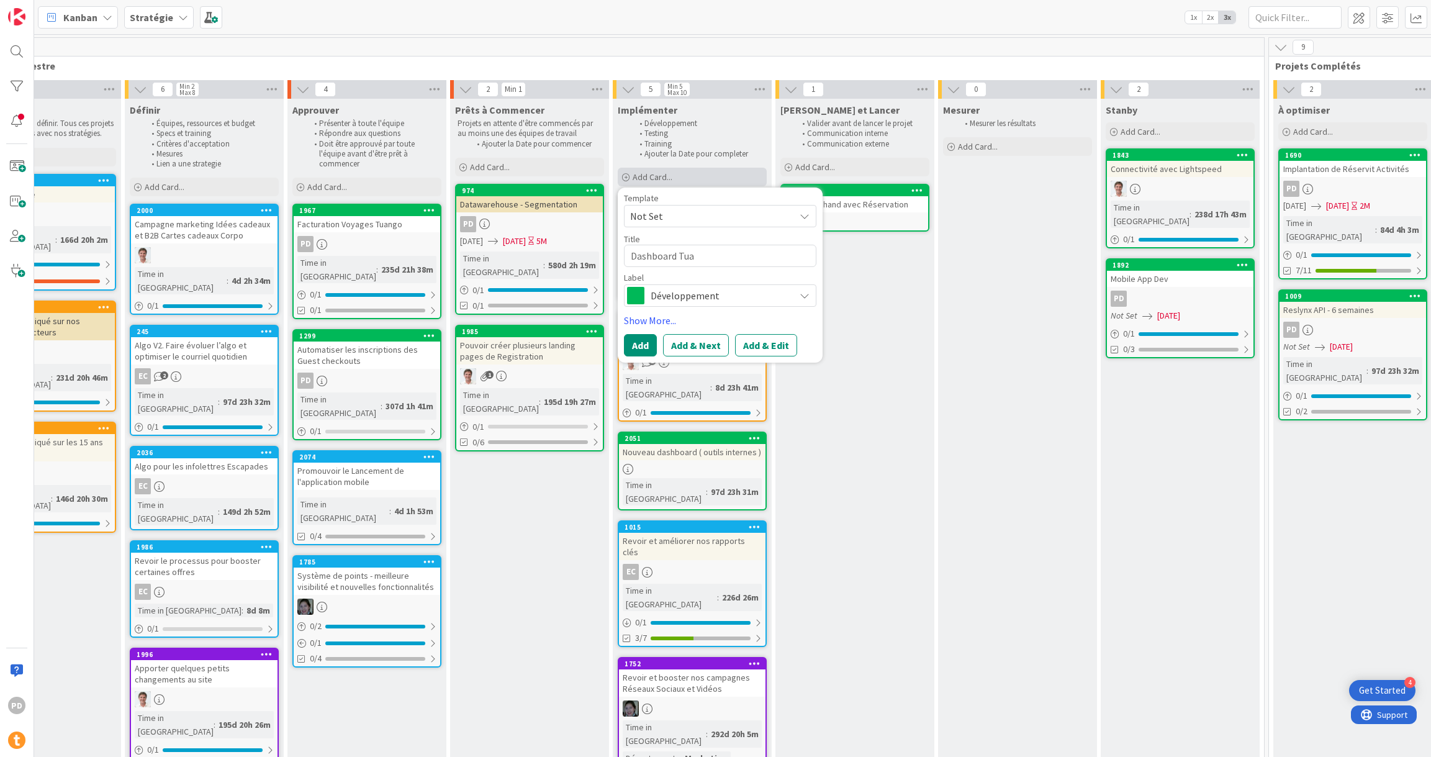
type textarea "Dashboard Tuan"
type textarea "x"
type textarea "Dashboard Tuango"
type textarea "x"
type textarea "Dashboard Tuango"
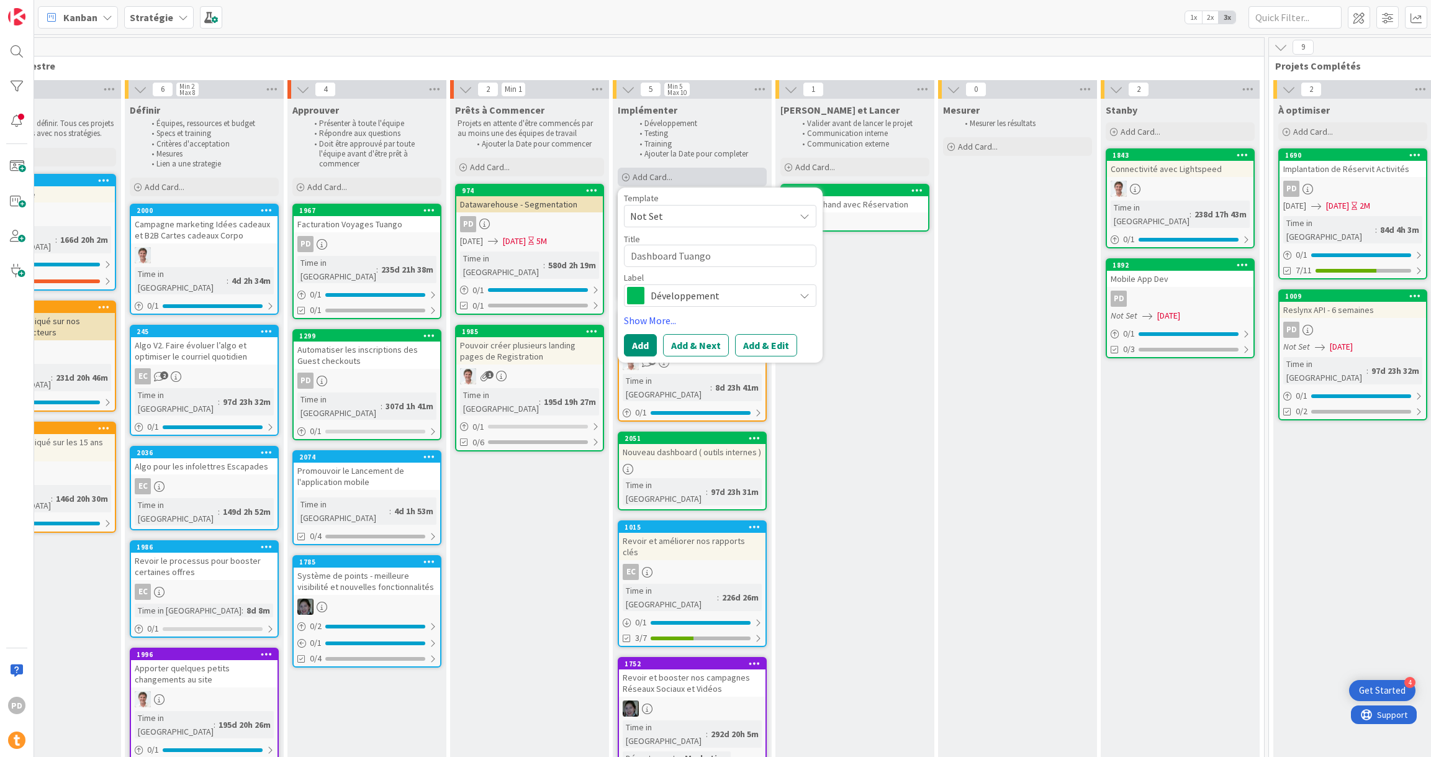
type textarea "x"
type textarea "Dashboard Tuango V"
type textarea "x"
type textarea "Dashboard Tuango V2"
click at [636, 348] on button "Add" at bounding box center [640, 345] width 33 height 22
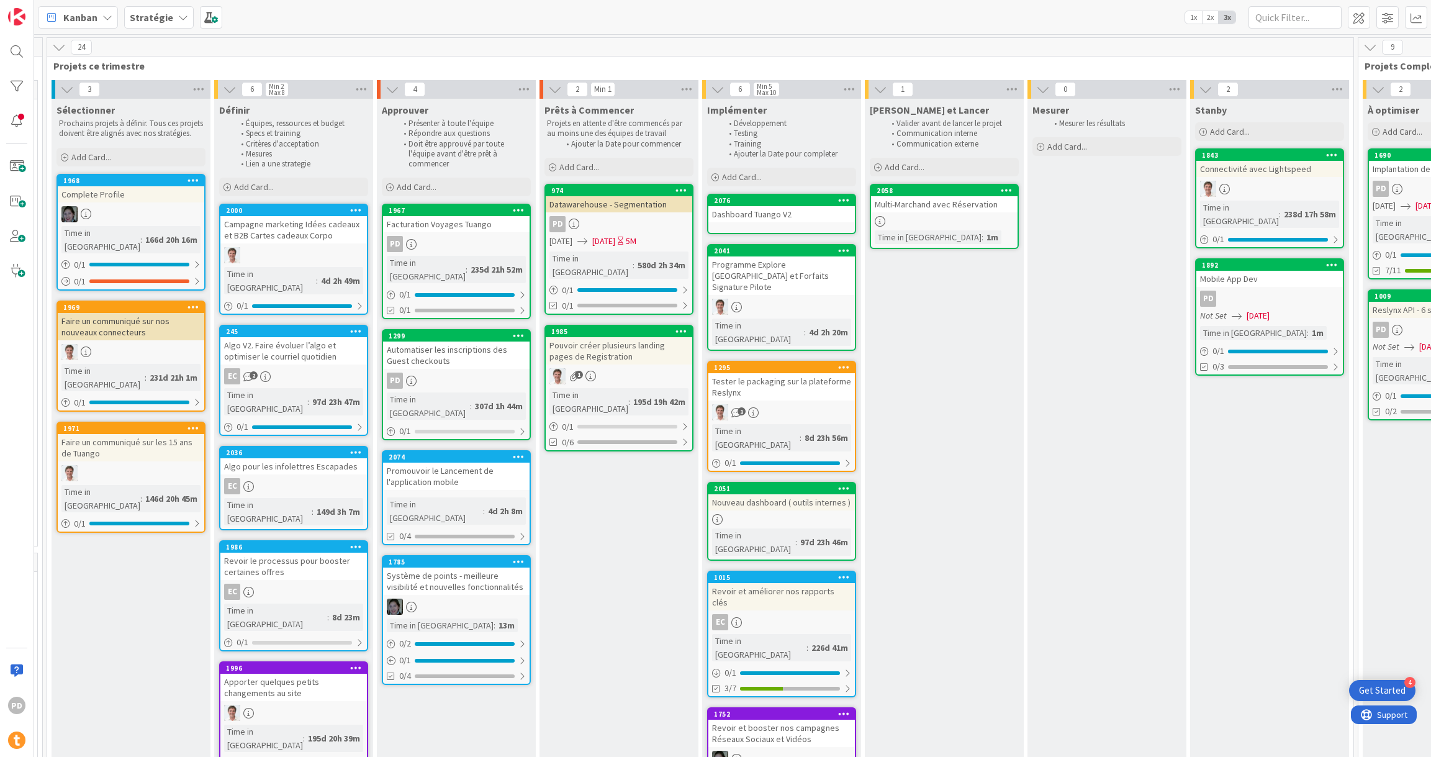
scroll to position [0, 3672]
